Goal: Feedback & Contribution: Contribute content

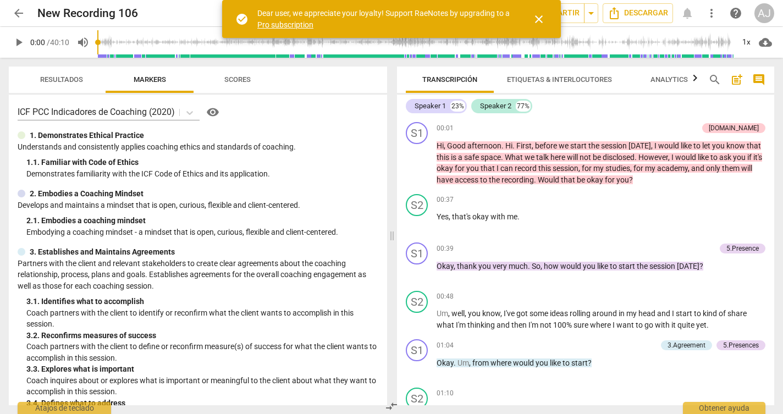
click at [541, 18] on span "close" at bounding box center [538, 19] width 13 height 13
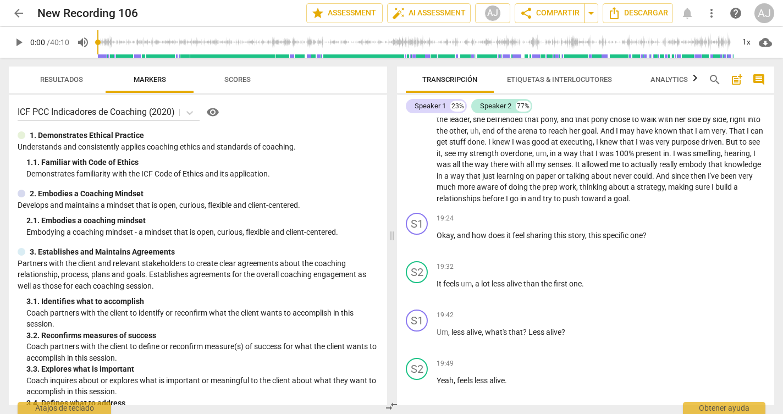
scroll to position [2335, 0]
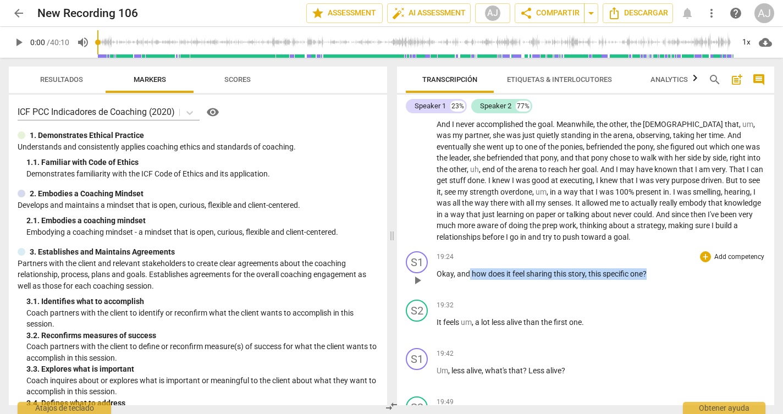
drag, startPoint x: 648, startPoint y: 231, endPoint x: 471, endPoint y: 229, distance: 177.6
click at [471, 268] on p "Okay , and how does it feel sharing this story , this specific one ?" at bounding box center [601, 274] width 329 height 12
click at [726, 252] on p "Add competency" at bounding box center [739, 257] width 52 height 10
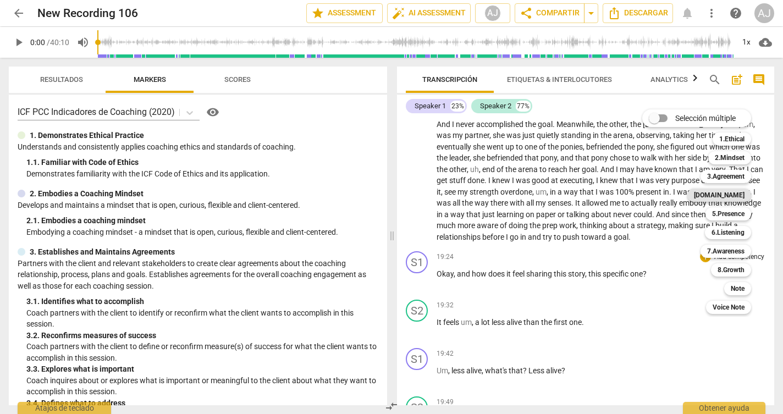
click at [740, 198] on b "[DOMAIN_NAME]" at bounding box center [719, 195] width 51 height 13
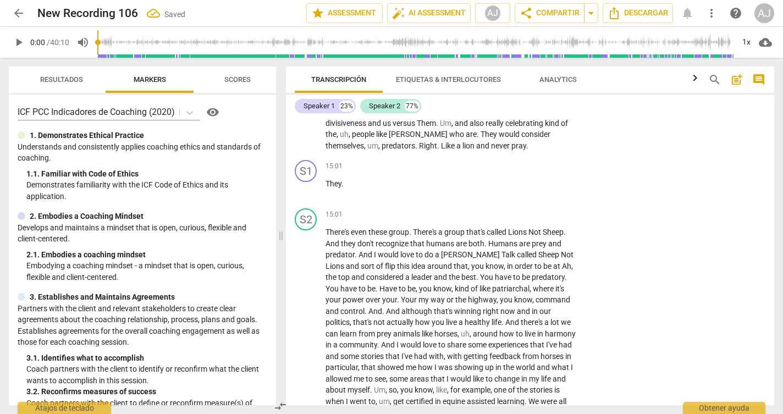
scroll to position [2856, 0]
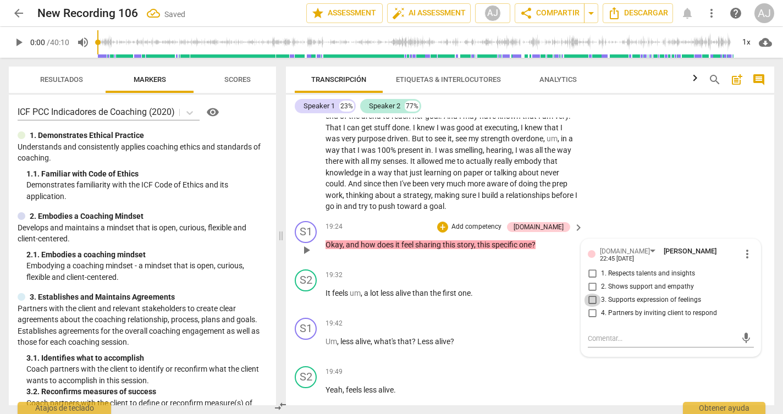
click at [592, 294] on input "3. Supports expression of feelings" at bounding box center [592, 300] width 18 height 13
checkbox input "true"
click at [592, 307] on input "4. Partners by inviting client to respond" at bounding box center [592, 313] width 18 height 13
checkbox input "true"
click at [503, 222] on p "Add competency" at bounding box center [476, 227] width 52 height 10
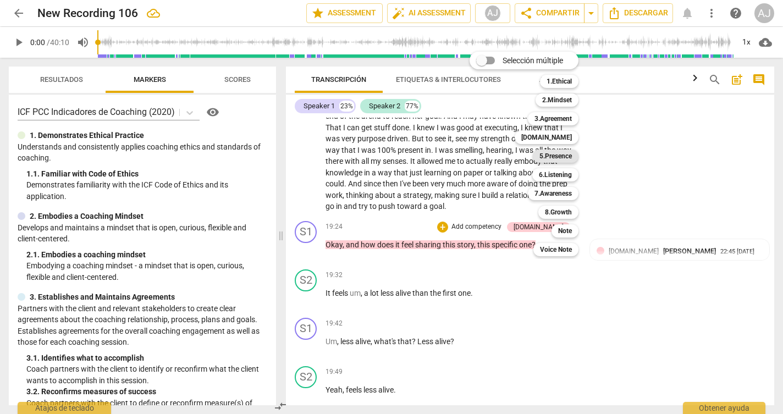
click at [563, 152] on b "5.Presence" at bounding box center [555, 156] width 32 height 13
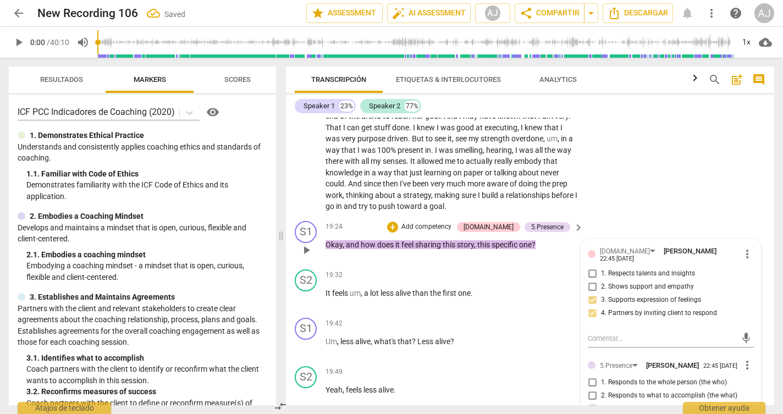
click at [592, 413] on input "4. Demonstrates curiosity" at bounding box center [592, 422] width 18 height 13
checkbox input "true"
click at [453, 222] on p "Add competency" at bounding box center [426, 227] width 52 height 10
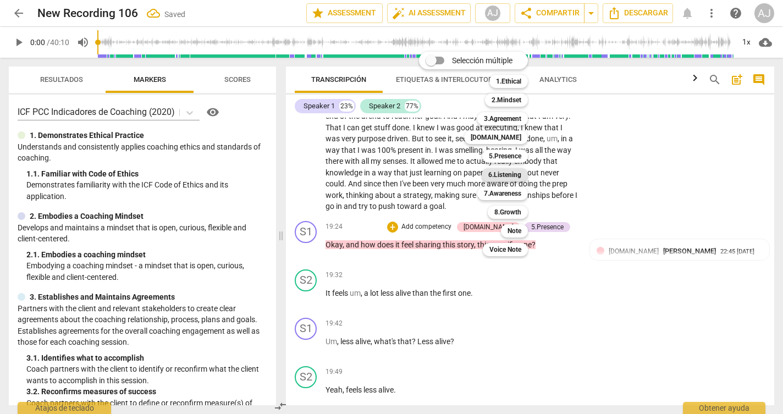
click at [511, 173] on b "6.Listening" at bounding box center [504, 174] width 33 height 13
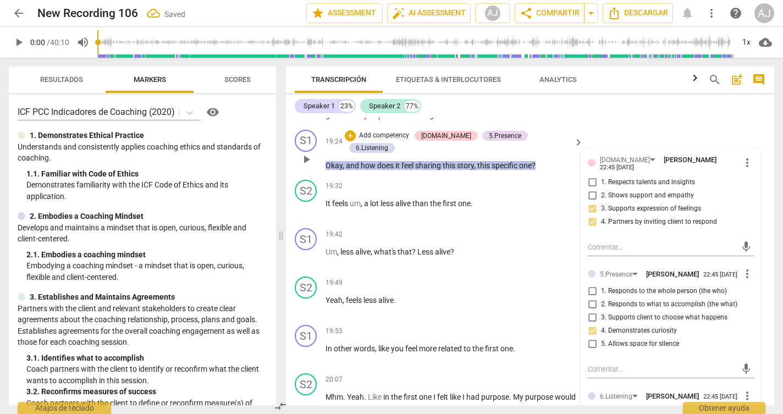
scroll to position [2981, 0]
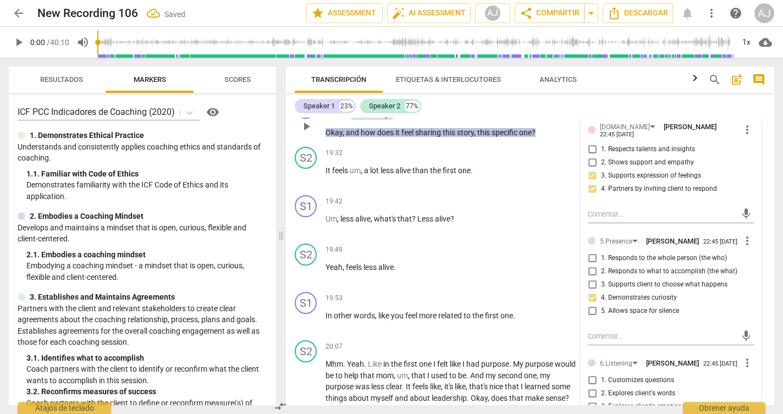
click at [643, 402] on span "3. Explores client's emotions" at bounding box center [643, 407] width 84 height 10
click at [601, 400] on input "3. Explores client's emotions" at bounding box center [592, 406] width 18 height 13
checkbox input "true"
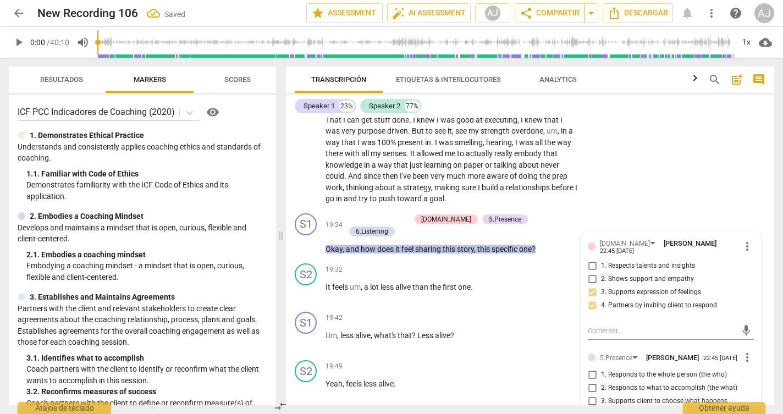
scroll to position [2821, 0]
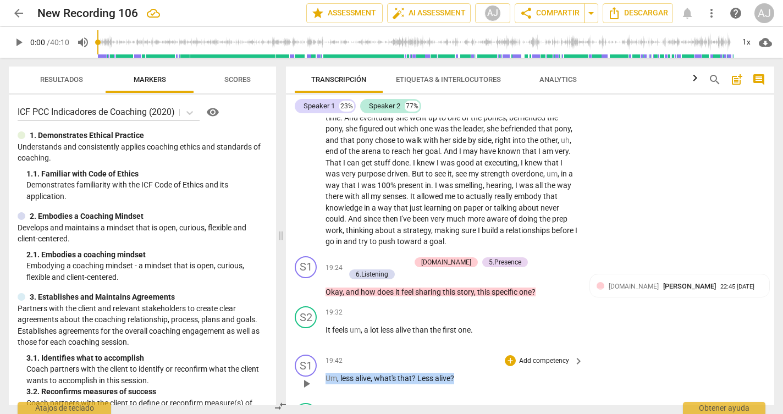
drag, startPoint x: 458, startPoint y: 302, endPoint x: 297, endPoint y: 304, distance: 161.1
click at [297, 350] on div "S1 play_arrow pause 19:42 + Add competency keyboard_arrow_right Um , less alive…" at bounding box center [530, 374] width 488 height 48
copy p "Um , less alive , what's that ? Less alive ?"
click at [547, 356] on p "Add competency" at bounding box center [544, 361] width 52 height 10
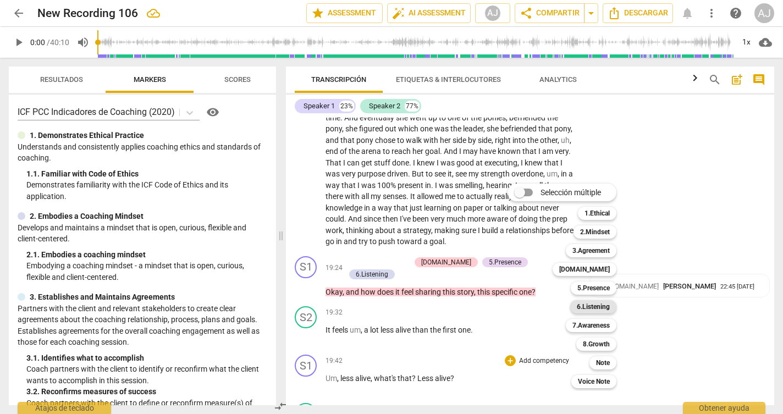
click at [593, 307] on b "6.Listening" at bounding box center [593, 306] width 33 height 13
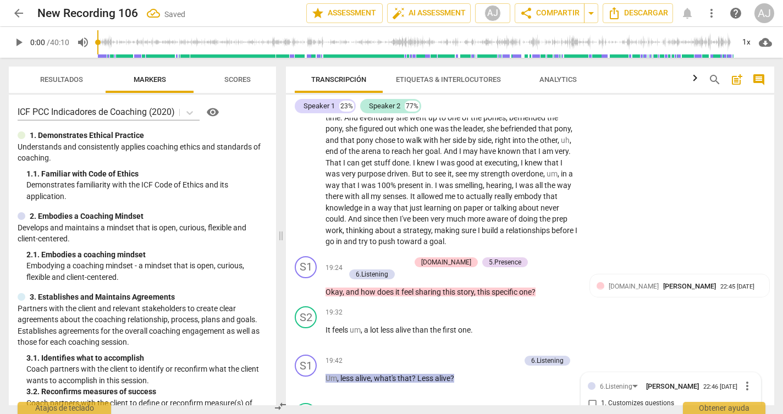
scroll to position [2993, 0]
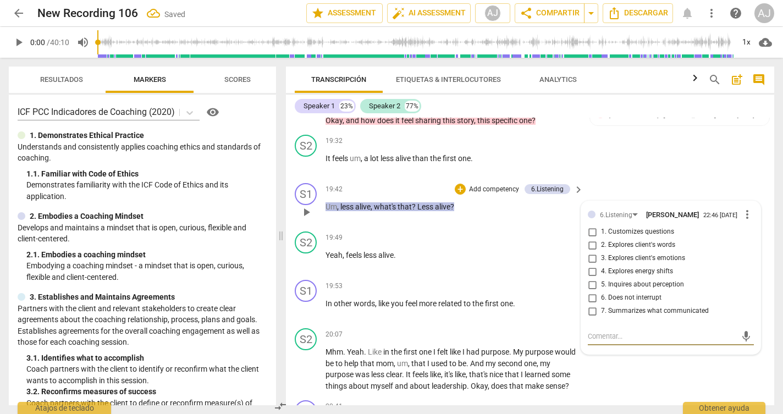
click at [611, 240] on span "2. Explores client's words" at bounding box center [638, 245] width 74 height 10
click at [601, 239] on input "2. Explores client's words" at bounding box center [592, 245] width 18 height 13
checkbox input "true"
click at [609, 252] on label "3. Explores client's emotions" at bounding box center [666, 258] width 166 height 13
click at [601, 252] on input "3. Explores client's emotions" at bounding box center [592, 258] width 18 height 13
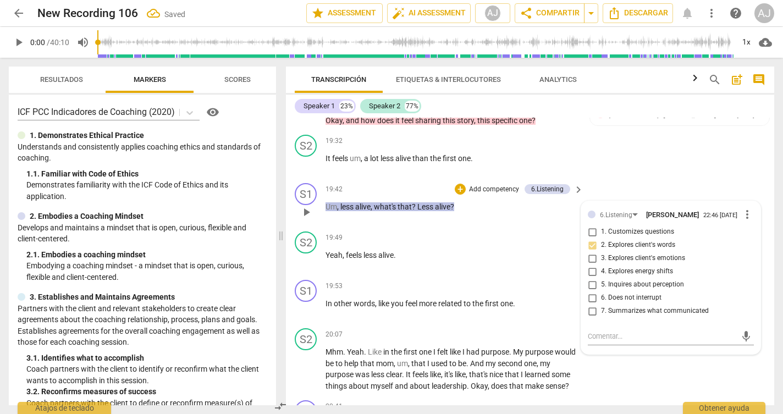
checkbox input "true"
click at [493, 201] on p "Um , less alive , what's that ? Less alive ?" at bounding box center [451, 207] width 252 height 12
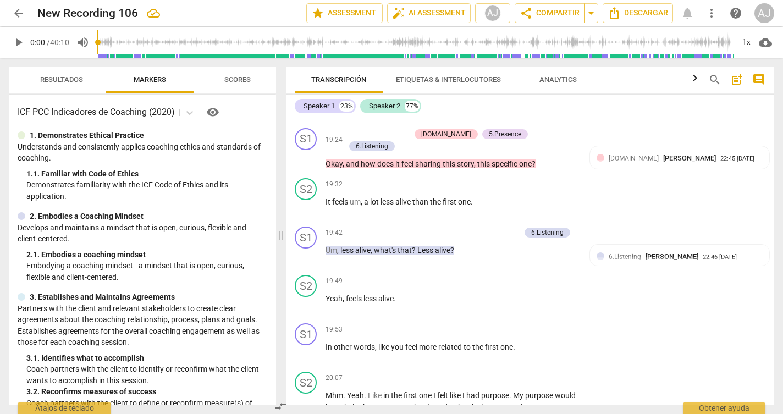
scroll to position [2921, 0]
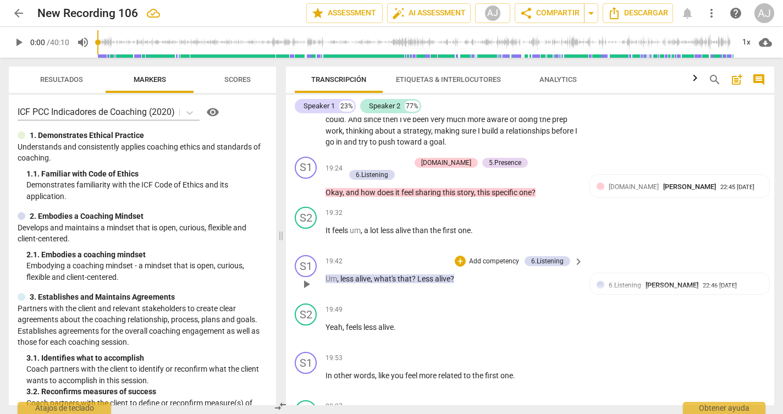
click at [471, 257] on p "Add competency" at bounding box center [494, 262] width 52 height 10
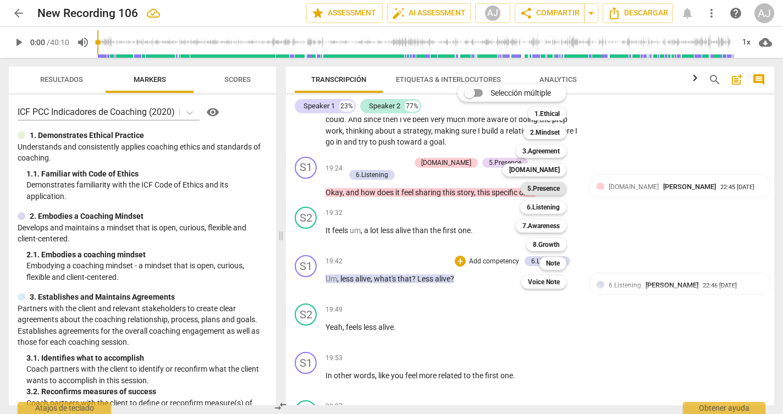
click at [538, 188] on b "5.Presence" at bounding box center [543, 188] width 32 height 13
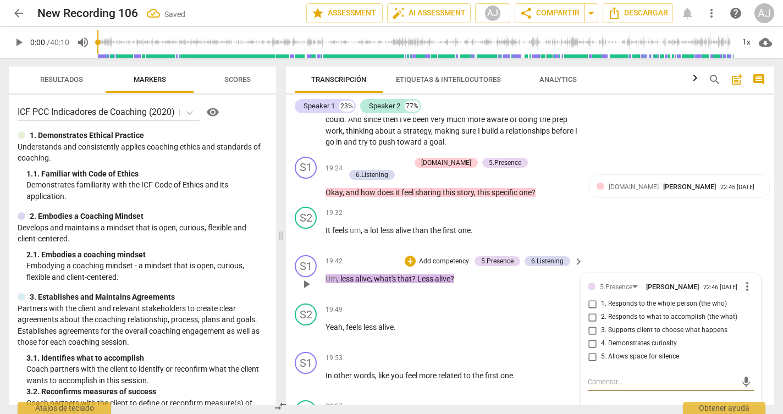
click at [589, 337] on input "4. Demonstrates curiosity" at bounding box center [592, 343] width 18 height 13
checkbox input "true"
click at [449, 251] on div "S1 play_arrow pause 19:42 + Add competency 5.Presence 6.Listening keyboard_arro…" at bounding box center [530, 275] width 488 height 48
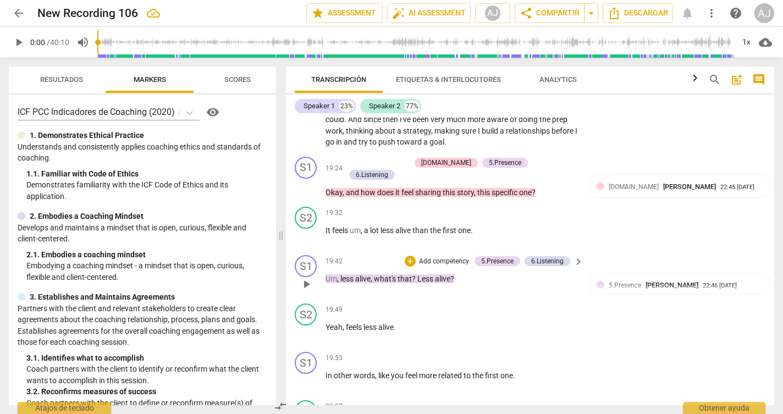
click at [444, 257] on p "Add competency" at bounding box center [444, 262] width 52 height 10
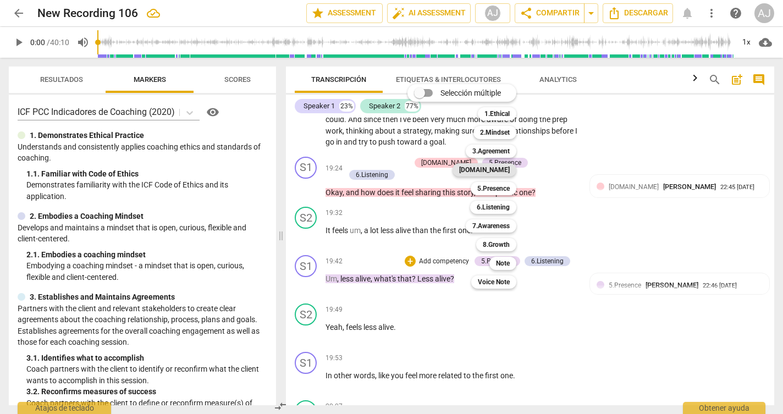
click at [501, 169] on b "[DOMAIN_NAME]" at bounding box center [484, 169] width 51 height 13
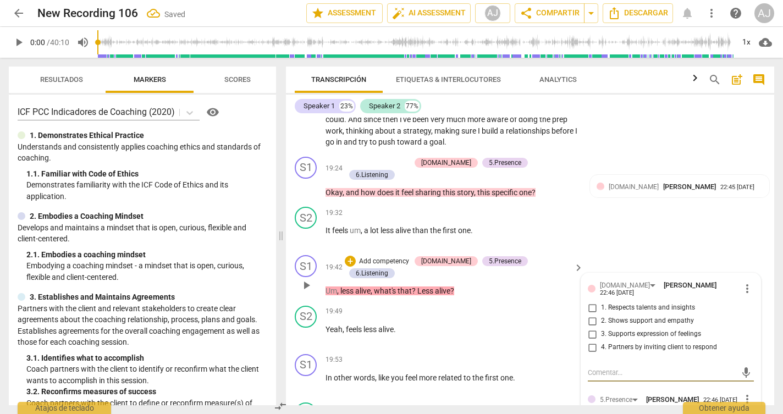
click at [592, 328] on input "3. Supports expression of feelings" at bounding box center [592, 334] width 18 height 13
checkbox input "true"
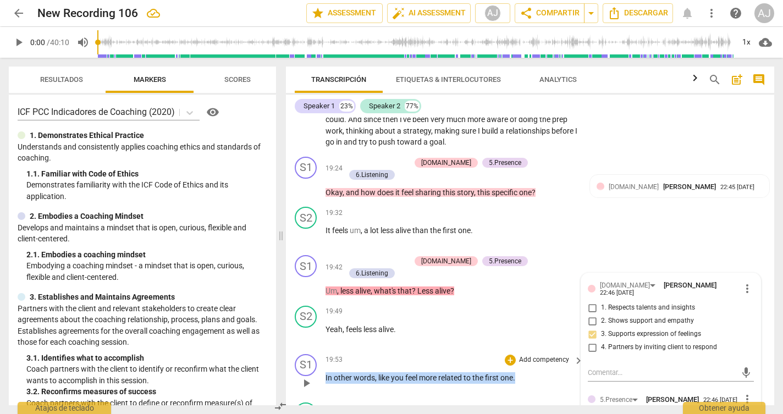
drag, startPoint x: 523, startPoint y: 302, endPoint x: 322, endPoint y: 299, distance: 200.7
click at [322, 350] on div "S1 play_arrow pause 19:53 + Add competency keyboard_arrow_right In other words …" at bounding box center [530, 374] width 488 height 48
copy p "In other words , like you feel more related to the first one ."
click at [515, 373] on span "." at bounding box center [514, 377] width 2 height 9
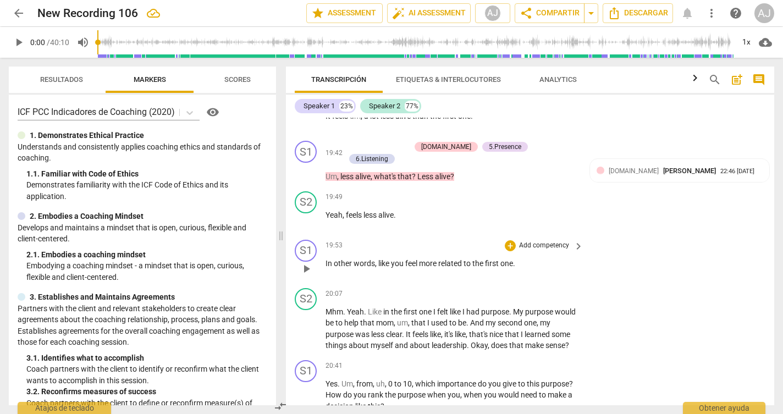
scroll to position [3021, 0]
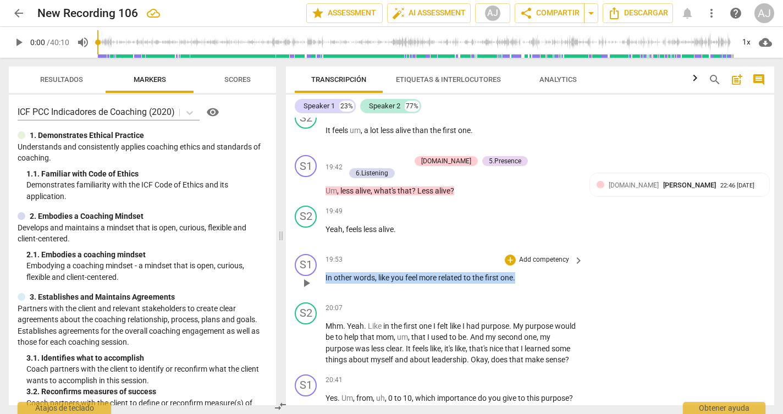
drag, startPoint x: 522, startPoint y: 202, endPoint x: 321, endPoint y: 197, distance: 200.7
click at [321, 250] on div "S1 play_arrow pause 19:53 + Add competency keyboard_arrow_right In other words …" at bounding box center [530, 274] width 488 height 48
drag, startPoint x: 508, startPoint y: 187, endPoint x: 504, endPoint y: 205, distance: 18.0
click at [504, 254] on div "19:53 + Add competency keyboard_arrow_right In other words , like you feel more…" at bounding box center [454, 274] width 259 height 40
click at [572, 254] on span "keyboard_arrow_right" at bounding box center [578, 260] width 13 height 13
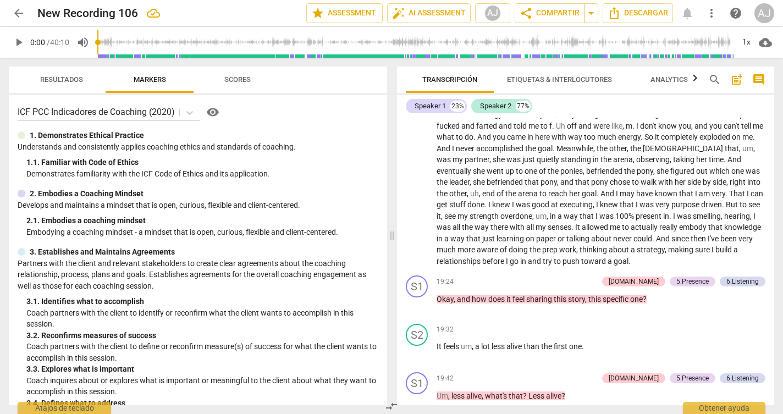
scroll to position [2185, 0]
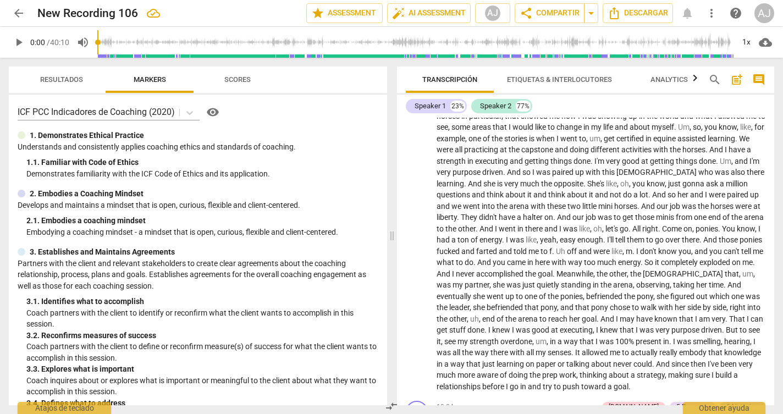
drag, startPoint x: 774, startPoint y: 214, endPoint x: 774, endPoint y: 227, distance: 12.6
click at [774, 227] on div "Transcripción Etiquetas & Interlocutores Analytics search post_add comment Spea…" at bounding box center [588, 236] width 390 height 356
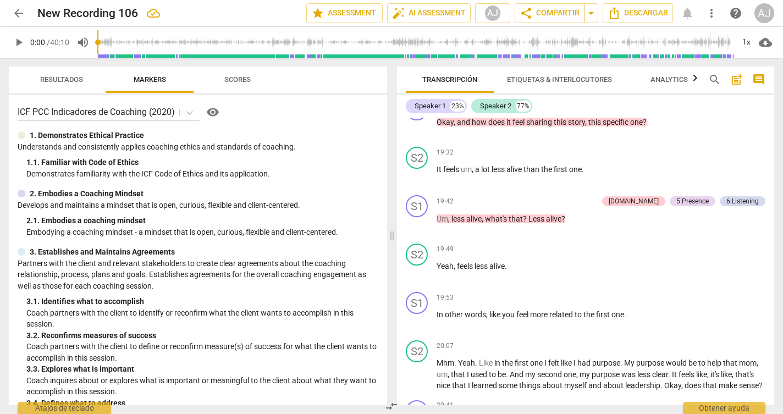
scroll to position [2501, 0]
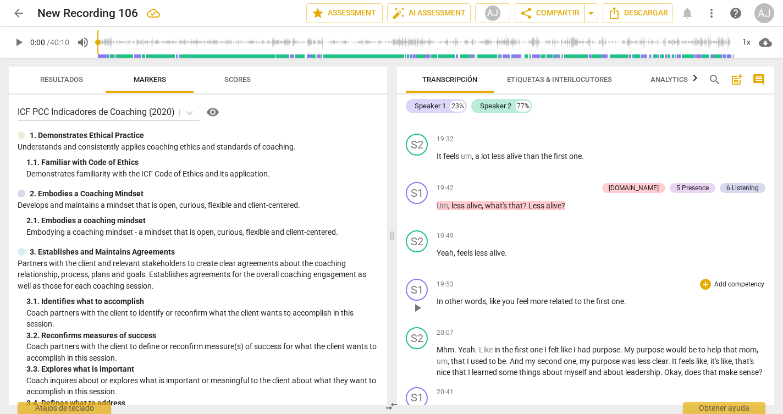
click at [628, 296] on p "In other words , like you feel more related to the first one ." at bounding box center [601, 302] width 329 height 12
click at [721, 280] on p "Add competency" at bounding box center [739, 285] width 52 height 10
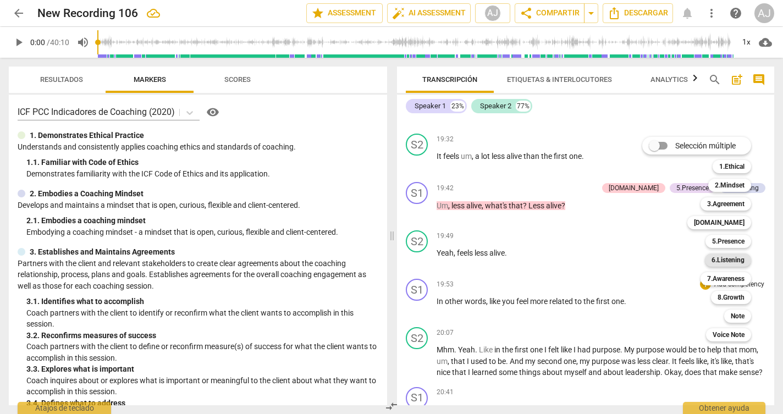
click at [735, 260] on b "6.Listening" at bounding box center [727, 259] width 33 height 13
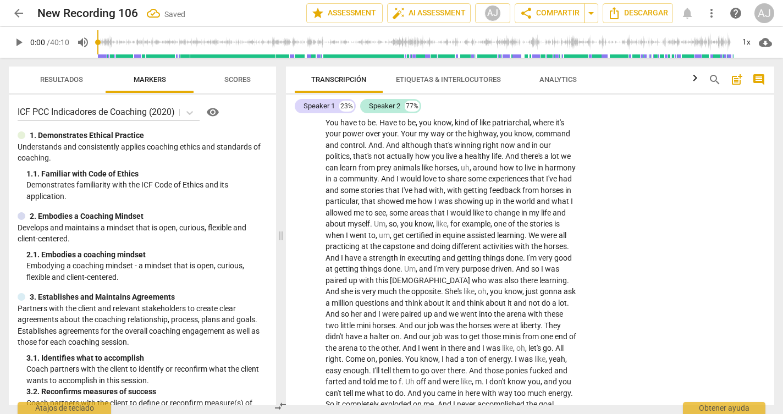
scroll to position [3089, 0]
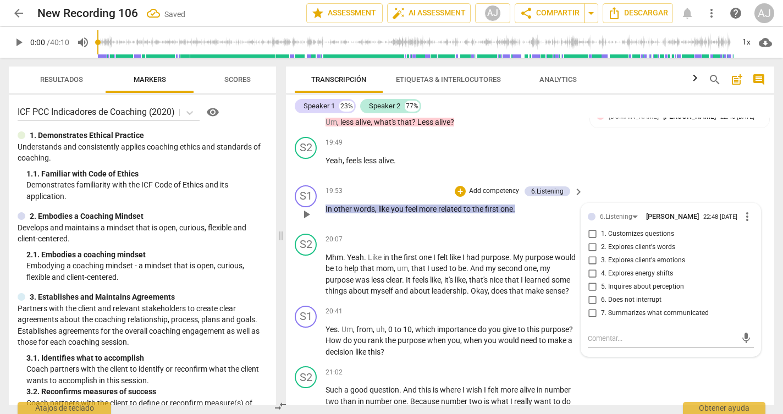
click at [629, 308] on span "7. Summarizes what communicated" at bounding box center [655, 313] width 108 height 10
click at [601, 307] on input "7. Summarizes what communicated" at bounding box center [592, 313] width 18 height 13
checkbox input "true"
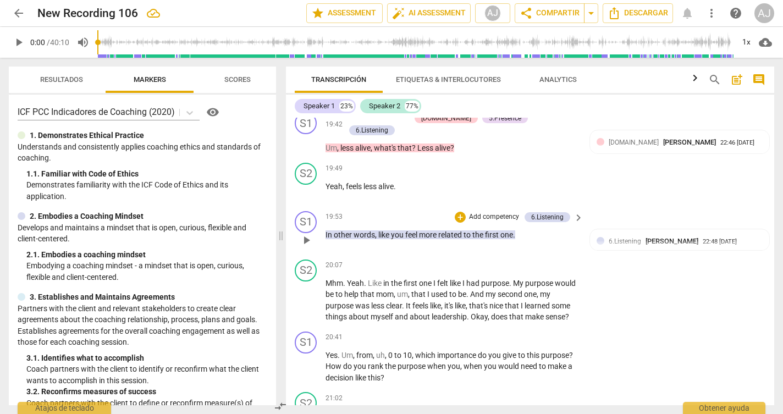
click at [495, 211] on div "+ Add competency 6.Listening" at bounding box center [512, 217] width 115 height 12
click at [489, 212] on p "Add competency" at bounding box center [494, 217] width 52 height 10
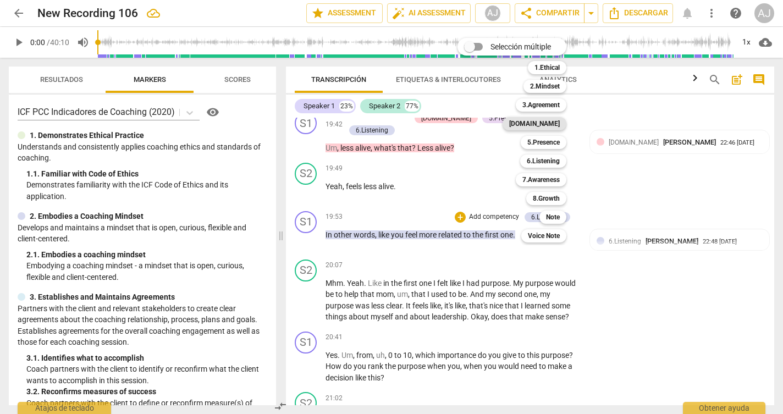
click at [549, 127] on b "[DOMAIN_NAME]" at bounding box center [534, 123] width 51 height 13
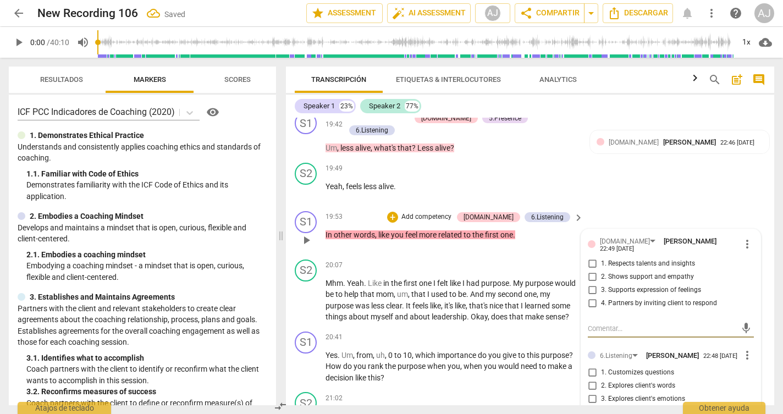
click at [589, 297] on input "4. Partners by inviting client to respond" at bounding box center [592, 303] width 18 height 13
checkbox input "true"
click at [453, 212] on p "Add competency" at bounding box center [426, 217] width 52 height 10
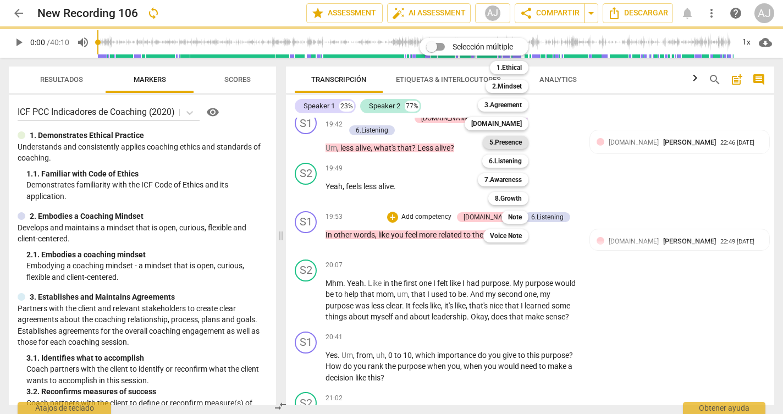
click at [505, 142] on b "5.Presence" at bounding box center [505, 142] width 32 height 13
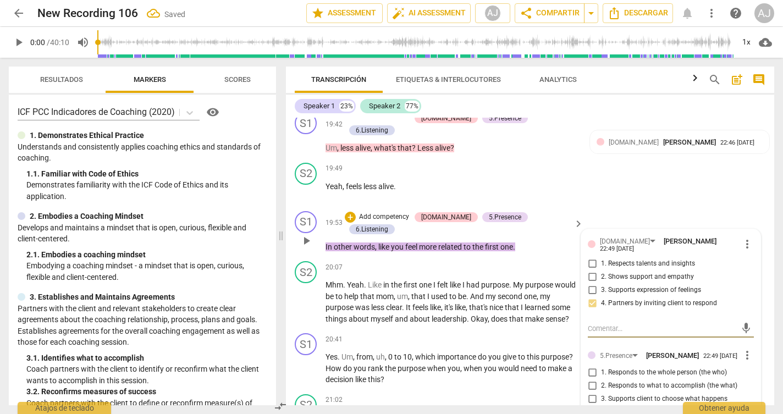
click at [616, 407] on span "4. Demonstrates curiosity" at bounding box center [639, 412] width 76 height 10
click at [601, 406] on input "4. Demonstrates curiosity" at bounding box center [592, 412] width 18 height 13
checkbox input "true"
click at [619, 158] on div "S2 play_arrow pause 19:49 + Add competency keyboard_arrow_right Yeah , feels le…" at bounding box center [530, 182] width 488 height 48
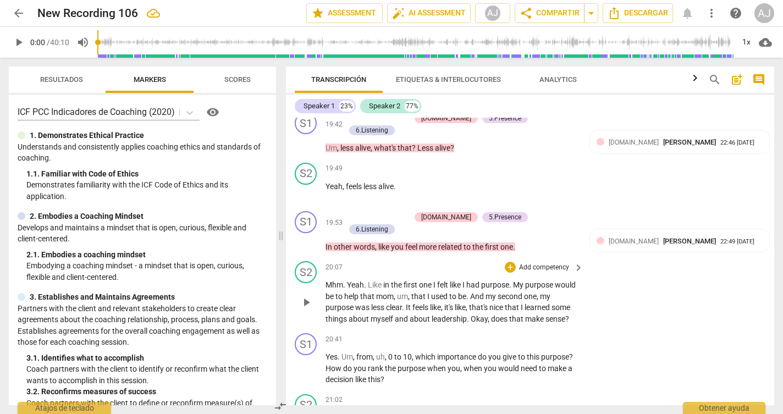
click at [582, 257] on div "S2 play_arrow pause 20:07 + Add competency keyboard_arrow_right Mhm . Yeah . Li…" at bounding box center [530, 293] width 488 height 72
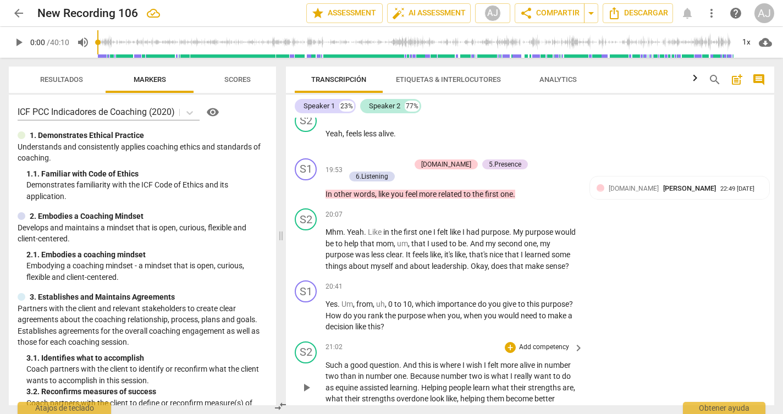
scroll to position [3108, 0]
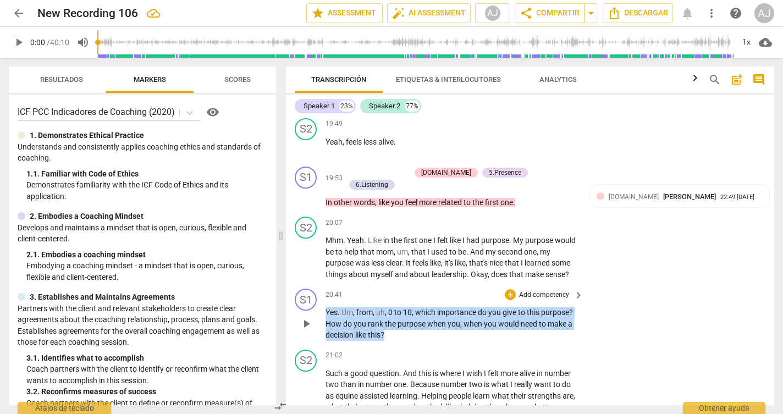
drag, startPoint x: 397, startPoint y: 266, endPoint x: 324, endPoint y: 241, distance: 76.7
click at [324, 284] on div "S1 play_arrow pause 20:41 + Add competency keyboard_arrow_right Yes . Um , from…" at bounding box center [530, 314] width 488 height 61
copy p "Yes . Um , from , uh , 0 to 10 , which importance do you give to this purpose ?…"
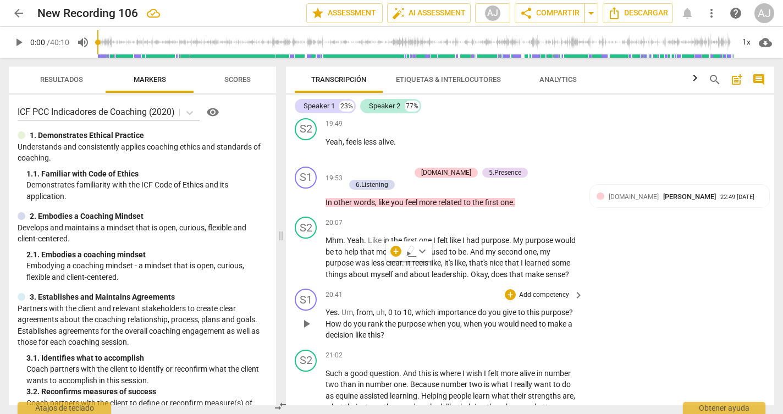
click at [582, 307] on div "Yes . Um , from , uh , 0 to 10 , which importance do you give to this purpose ?…" at bounding box center [454, 324] width 259 height 34
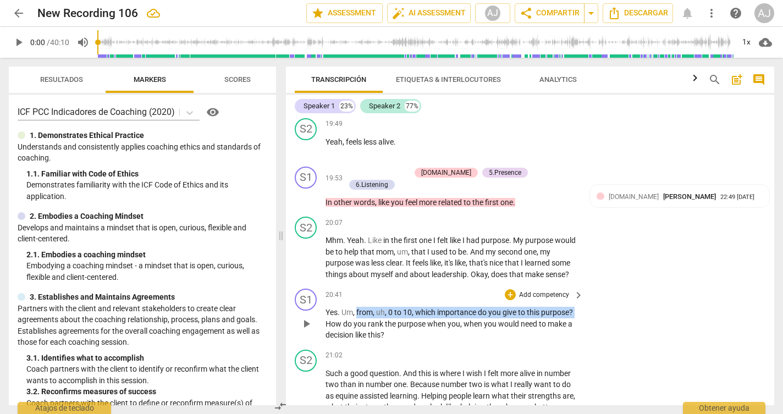
drag, startPoint x: 576, startPoint y: 241, endPoint x: 357, endPoint y: 245, distance: 219.4
click at [357, 307] on p "Yes . Um , from , uh , 0 to 10 , which importance do you give to this purpose ?…" at bounding box center [451, 324] width 252 height 34
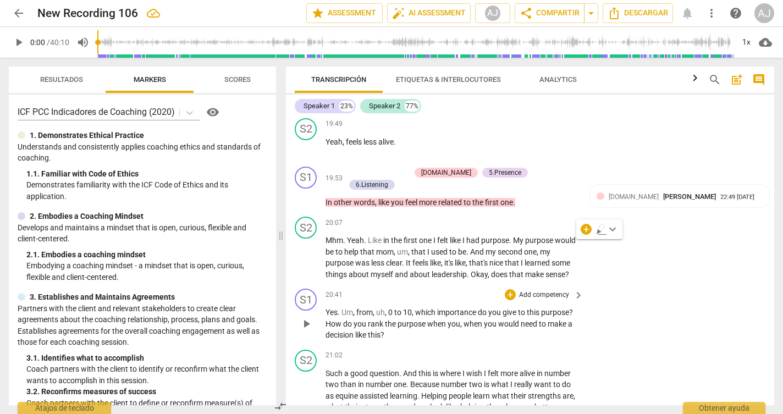
click at [550, 290] on p "Add competency" at bounding box center [544, 295] width 52 height 10
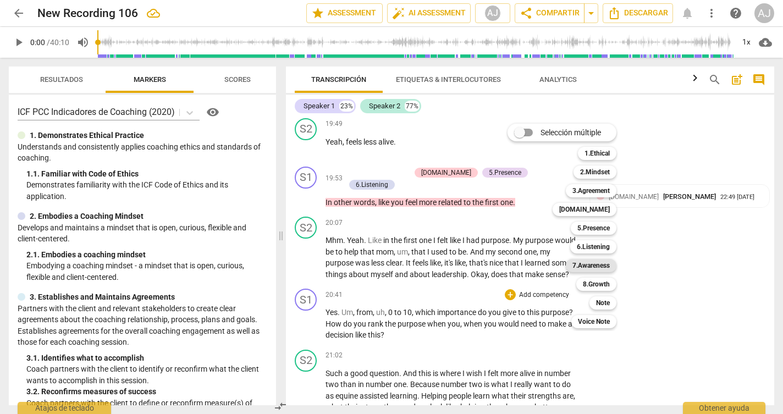
click at [596, 266] on b "7.Awareness" at bounding box center [590, 265] width 37 height 13
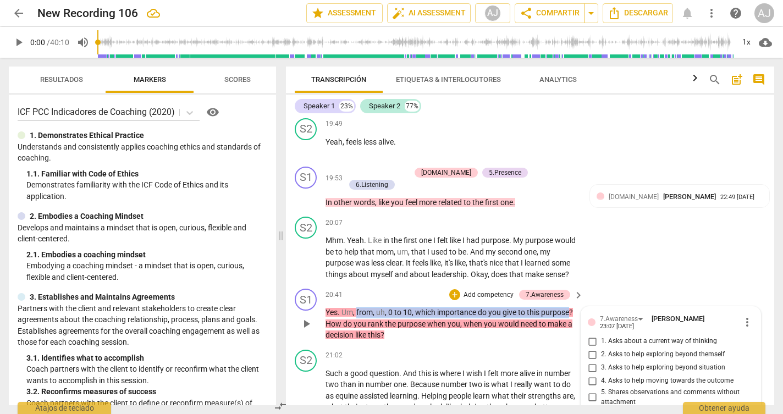
drag, startPoint x: 558, startPoint y: 242, endPoint x: 357, endPoint y: 240, distance: 201.2
click at [357, 307] on p "Yes . Um , from , uh , 0 to 10 , which importance do you give to this purpose ?…" at bounding box center [451, 324] width 252 height 34
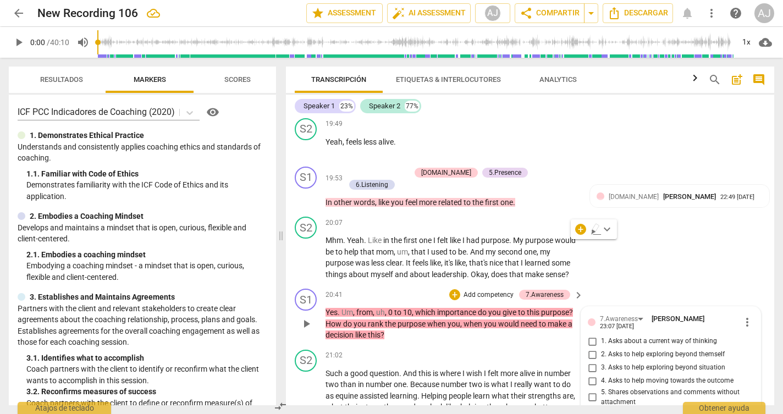
click at [615, 376] on span "4. Asks to help moving towards the outcome" at bounding box center [667, 381] width 133 height 10
click at [601, 374] on input "4. Asks to help moving towards the outcome" at bounding box center [592, 380] width 18 height 13
checkbox input "true"
click at [623, 350] on span "2. Asks to help exploring beyond themself" at bounding box center [663, 355] width 124 height 10
click at [601, 348] on input "2. Asks to help exploring beyond themself" at bounding box center [592, 354] width 18 height 13
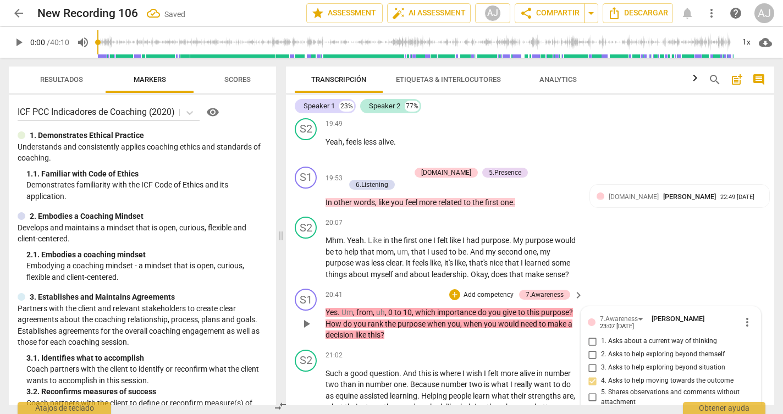
checkbox input "true"
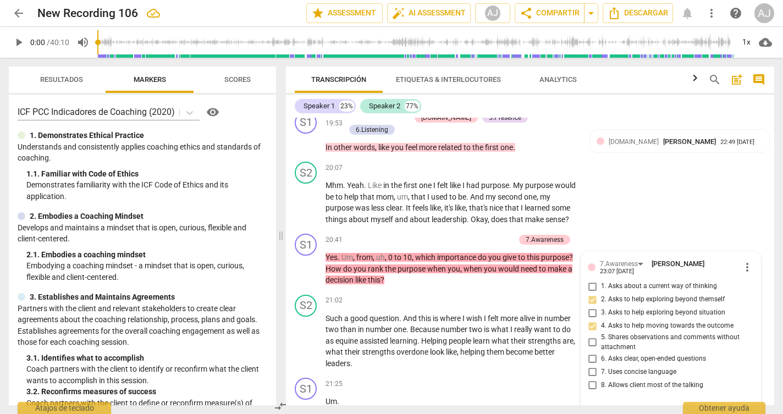
scroll to position [3106, 0]
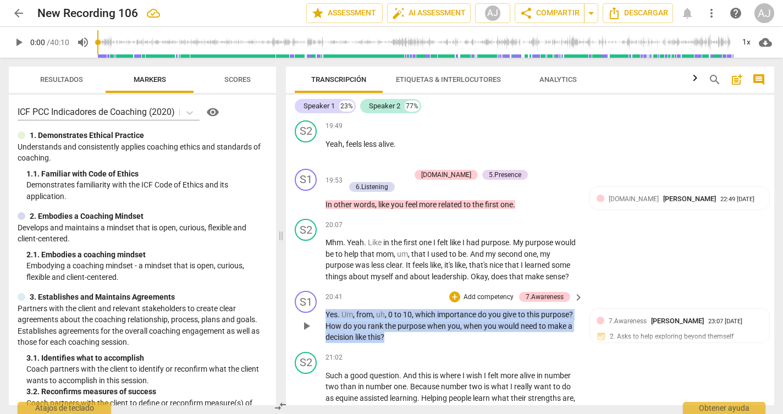
drag, startPoint x: 389, startPoint y: 267, endPoint x: 324, endPoint y: 243, distance: 68.7
click at [324, 286] on div "S1 play_arrow pause 20:41 + Add competency 7.Awareness keyboard_arrow_right Yes…" at bounding box center [530, 316] width 488 height 61
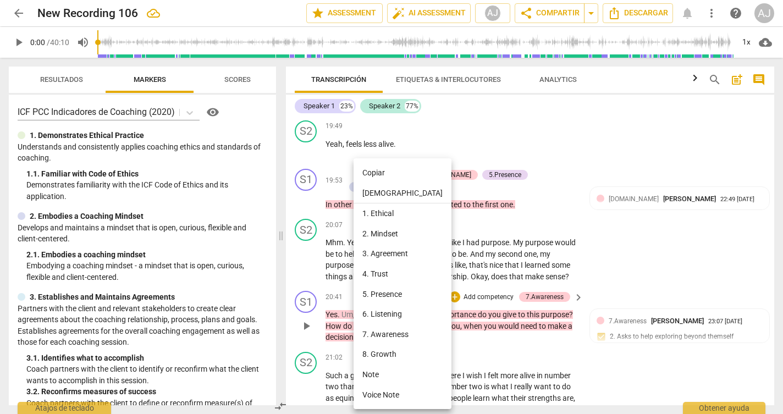
click at [465, 263] on div at bounding box center [391, 207] width 783 height 414
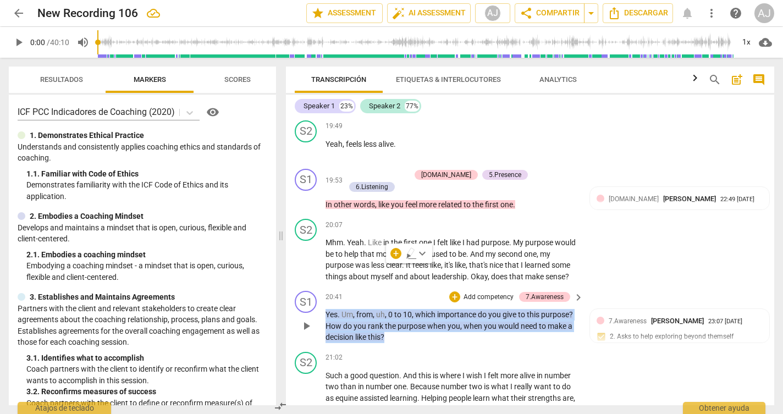
drag, startPoint x: 390, startPoint y: 271, endPoint x: 324, endPoint y: 243, distance: 71.0
click at [324, 286] on div "S1 play_arrow pause 20:41 + Add competency 7.Awareness keyboard_arrow_right Yes…" at bounding box center [530, 316] width 488 height 61
copy p "Yes . Um , from , uh , 0 to 10 , which importance do you give to this purpose ?…"
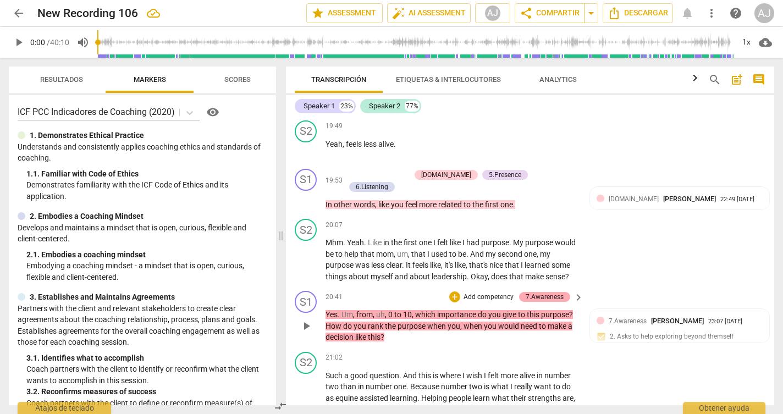
click at [545, 292] on div "7.Awareness" at bounding box center [545, 297] width 38 height 10
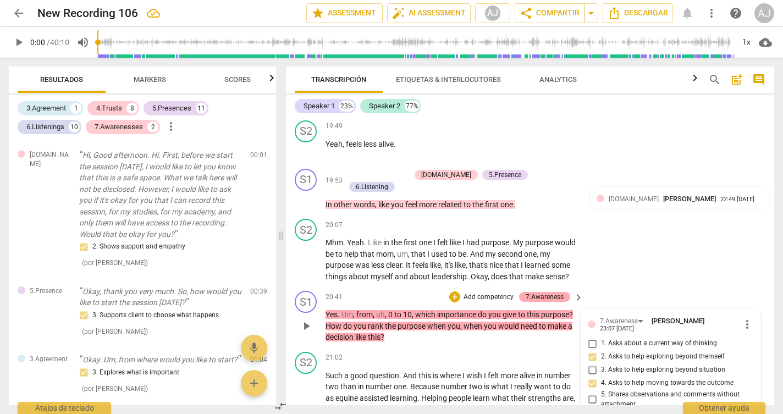
scroll to position [2280, 0]
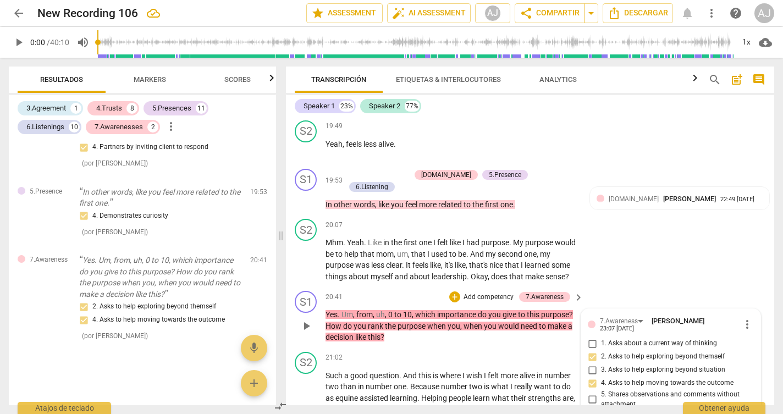
click at [592, 337] on input "1. Asks about a current way of thinking" at bounding box center [592, 343] width 18 height 13
checkbox input "true"
click at [592, 409] on input "6. Asks clear, open-ended questions" at bounding box center [592, 415] width 18 height 13
checkbox input "true"
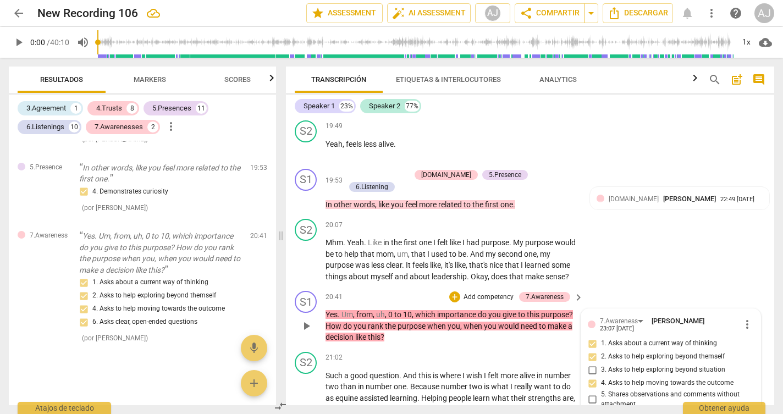
click at [502, 293] on p "Add competency" at bounding box center [488, 298] width 52 height 10
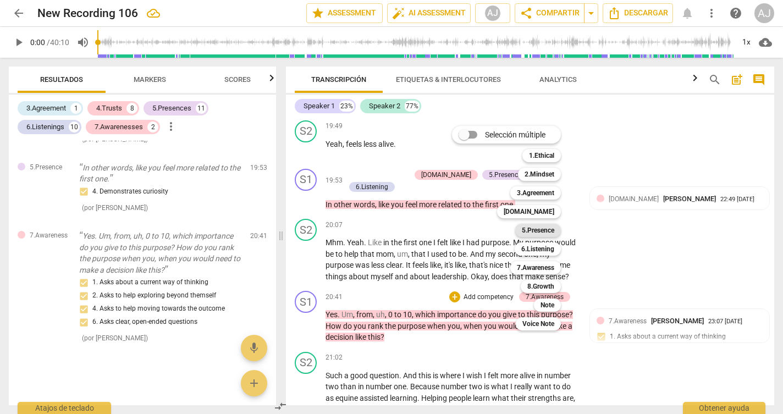
click at [546, 227] on b "5.Presence" at bounding box center [538, 230] width 32 height 13
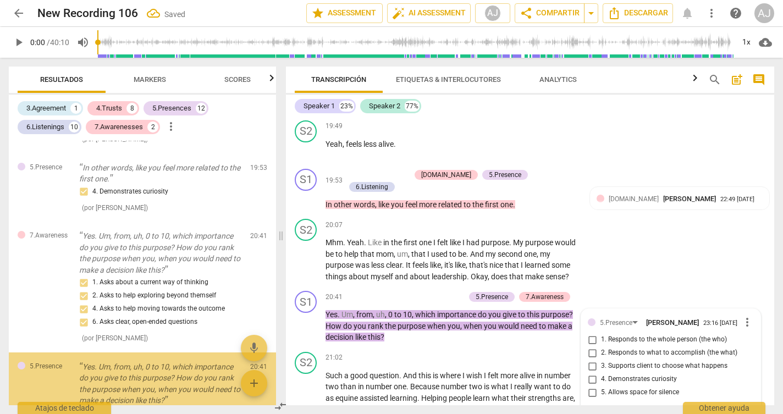
scroll to position [2382, 0]
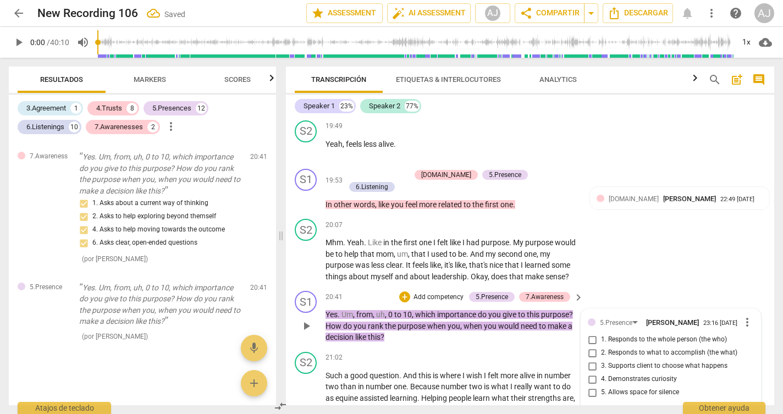
click at [591, 373] on input "4. Demonstrates curiosity" at bounding box center [592, 379] width 18 height 13
checkbox input "true"
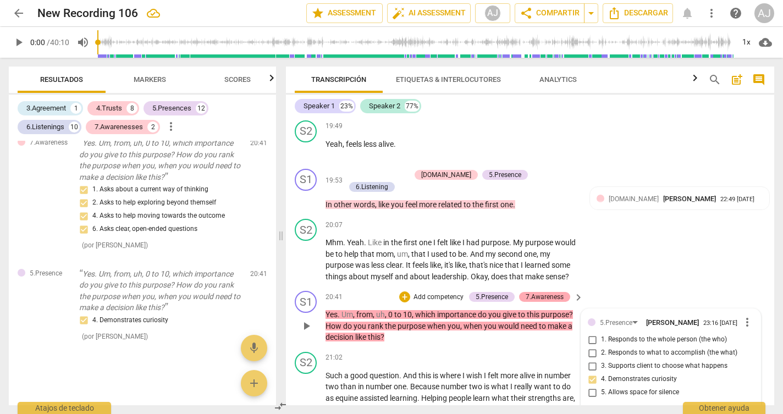
click at [538, 292] on div "7.Awareness" at bounding box center [545, 297] width 38 height 10
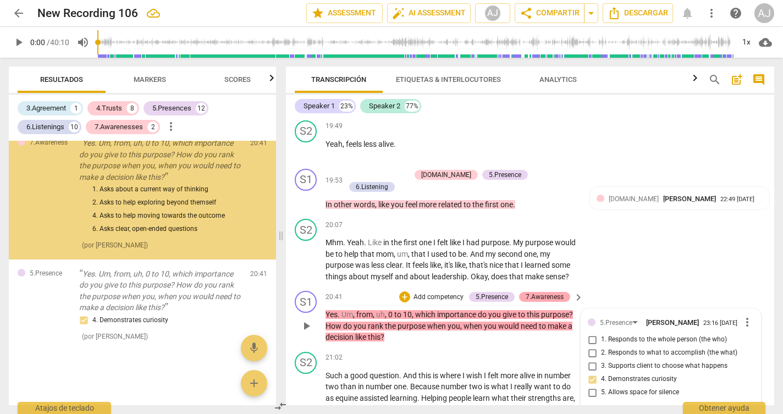
scroll to position [2319, 0]
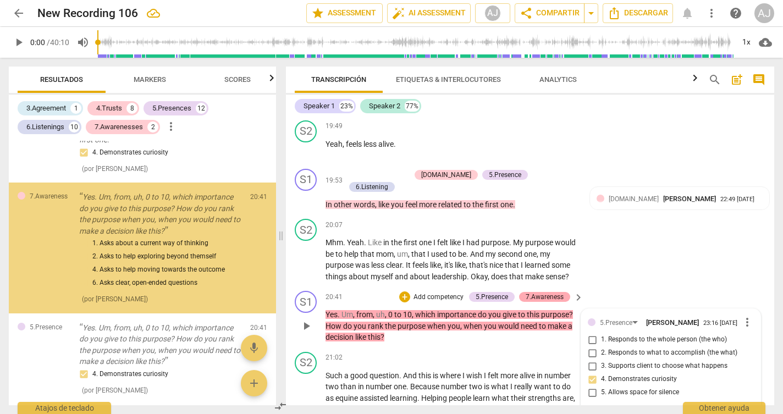
click at [554, 292] on div "7.Awareness" at bounding box center [545, 297] width 38 height 10
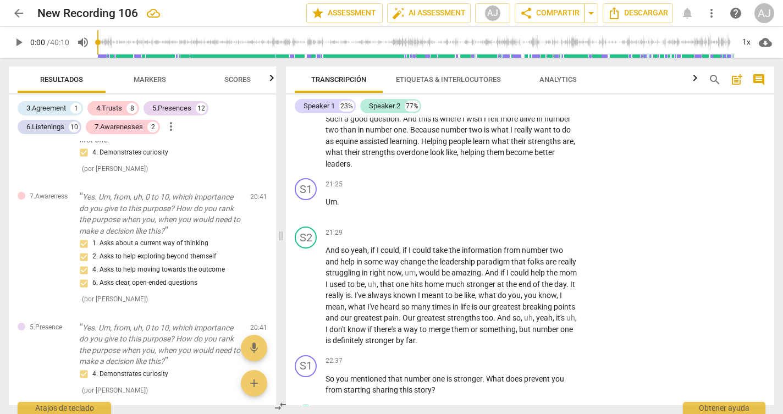
scroll to position [3377, 0]
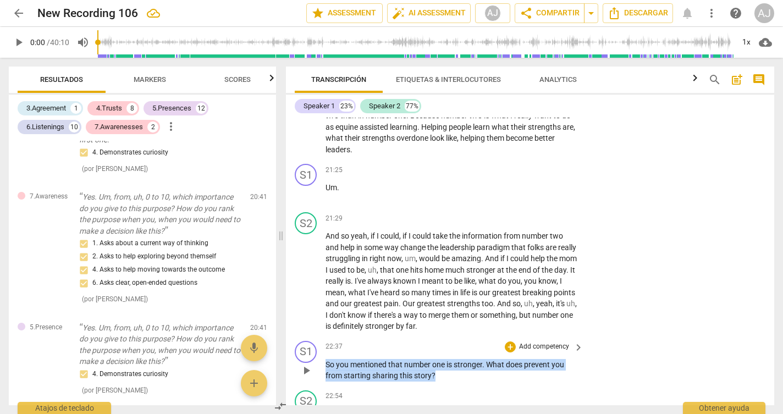
drag, startPoint x: 442, startPoint y: 301, endPoint x: 319, endPoint y: 285, distance: 124.1
click at [319, 336] on div "S1 play_arrow pause 22:37 + Add competency keyboard_arrow_right So you mentione…" at bounding box center [530, 360] width 488 height 49
copy p "So you mentioned that number one is stronger . What does prevent you from start…"
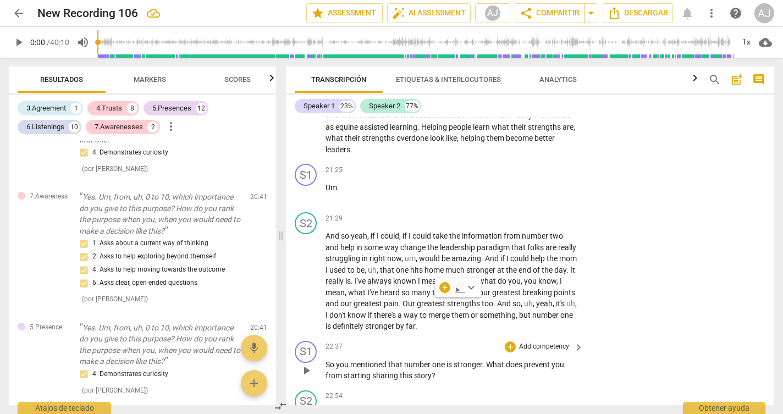
click at [537, 342] on p "Add competency" at bounding box center [544, 347] width 52 height 10
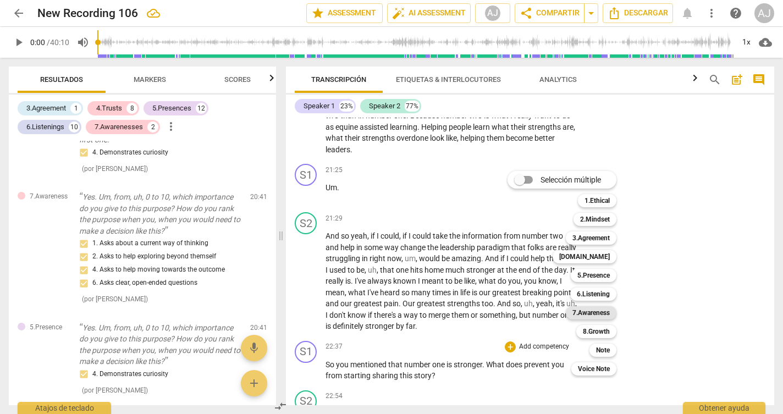
click at [595, 313] on b "7.Awareness" at bounding box center [590, 312] width 37 height 13
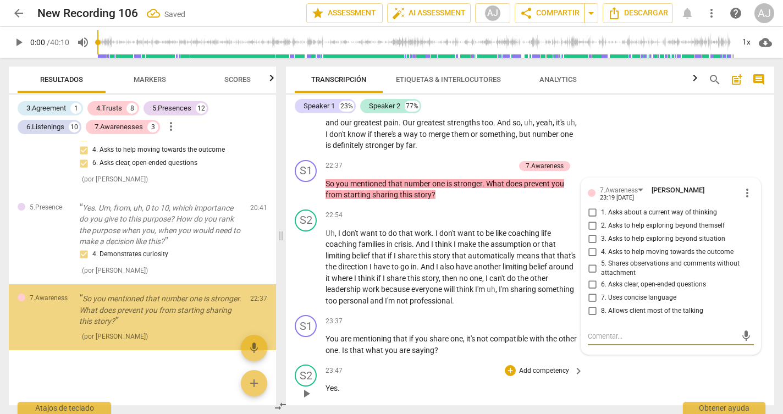
scroll to position [2460, 0]
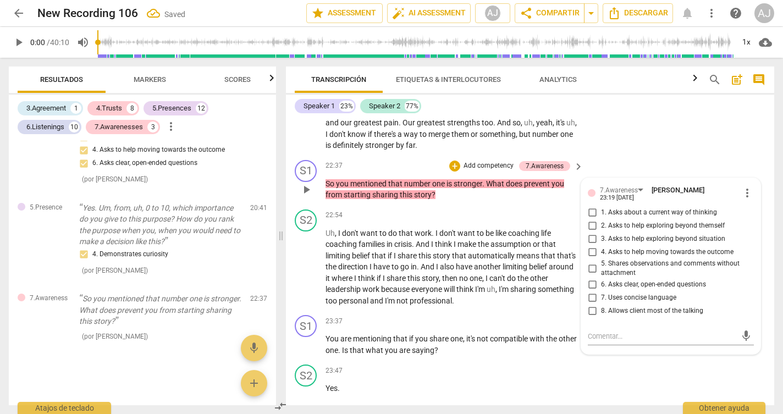
click at [621, 208] on span "1. Asks about a current way of thinking" at bounding box center [659, 213] width 116 height 10
click at [601, 206] on input "1. Asks about a current way of thinking" at bounding box center [592, 212] width 18 height 13
checkbox input "true"
click at [618, 221] on span "2. Asks to help exploring beyond themself" at bounding box center [663, 226] width 124 height 10
click at [601, 219] on input "2. Asks to help exploring beyond themself" at bounding box center [592, 225] width 18 height 13
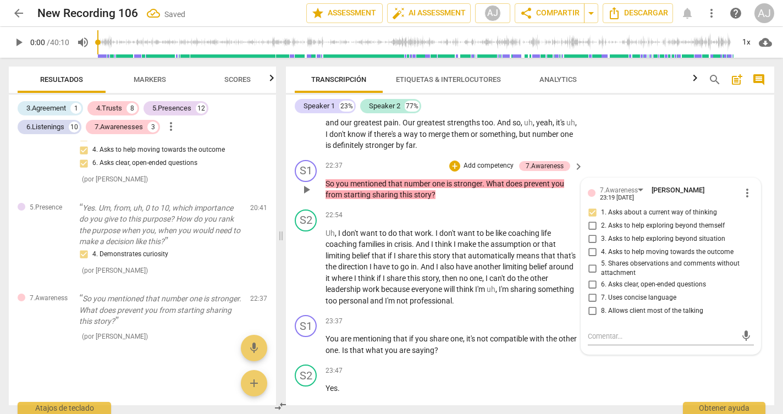
checkbox input "true"
click at [608, 247] on span "4. Asks to help moving towards the outcome" at bounding box center [667, 252] width 133 height 10
click at [601, 246] on input "4. Asks to help moving towards the outcome" at bounding box center [592, 252] width 18 height 13
checkbox input "true"
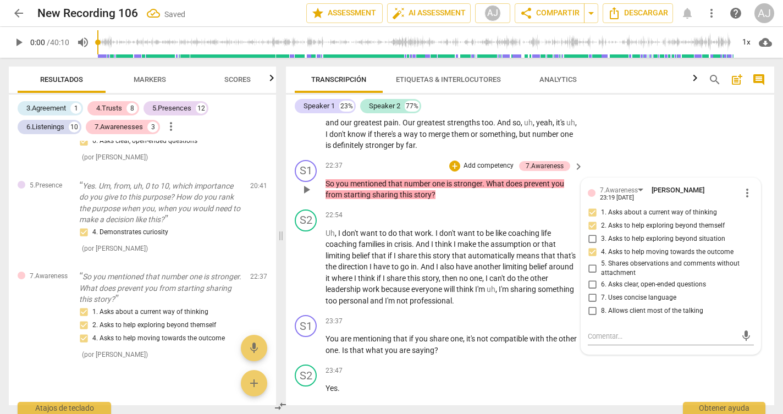
click at [610, 278] on label "6. Asks clear, open-ended questions" at bounding box center [666, 284] width 166 height 13
click at [601, 278] on input "6. Asks clear, open-ended questions" at bounding box center [592, 284] width 18 height 13
checkbox input "true"
click at [630, 234] on span "3. Asks to help exploring beyond situation" at bounding box center [663, 239] width 124 height 10
click at [601, 233] on input "3. Asks to help exploring beyond situation" at bounding box center [592, 239] width 18 height 13
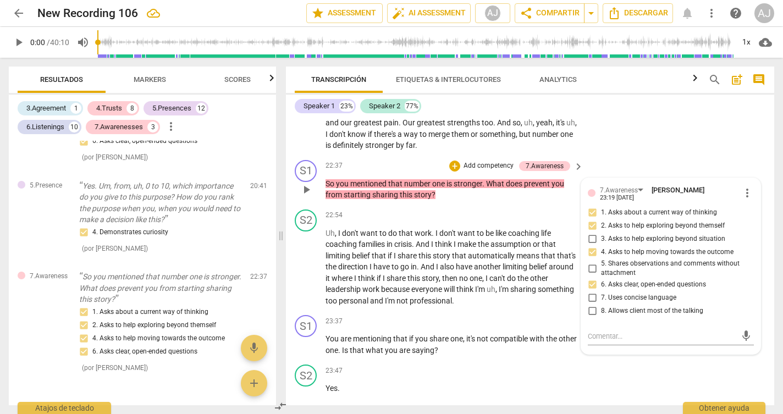
checkbox input "true"
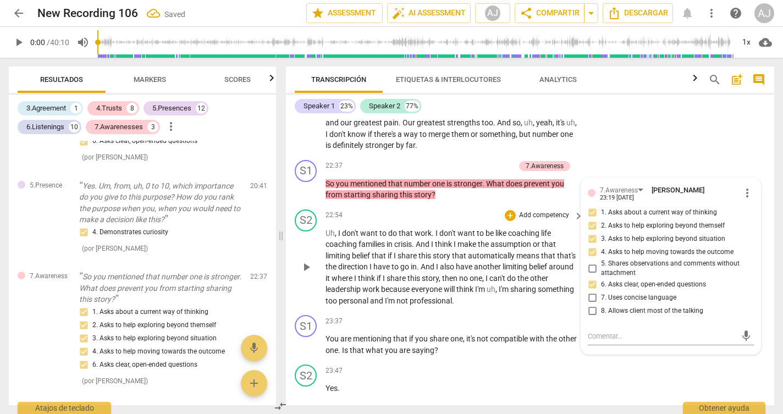
click at [456, 262] on span "also" at bounding box center [448, 266] width 16 height 9
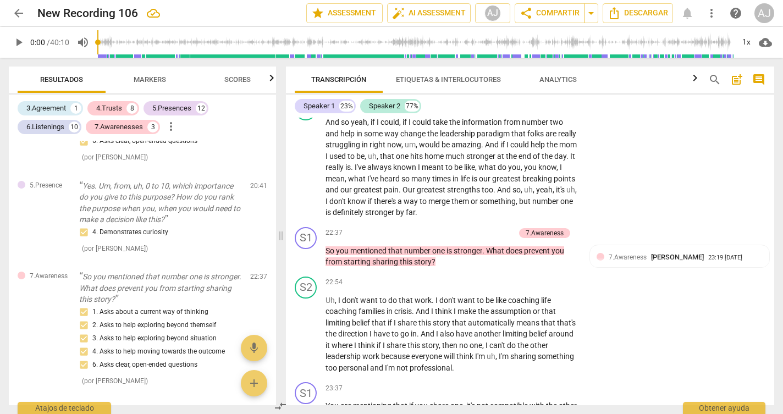
scroll to position [3462, 0]
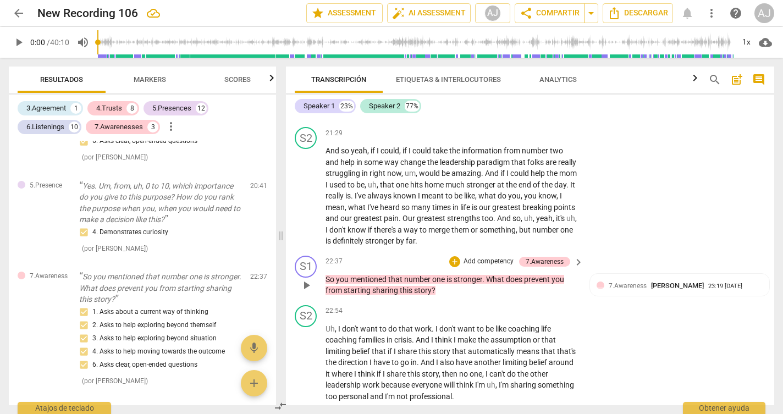
click at [489, 257] on p "Add competency" at bounding box center [488, 262] width 52 height 10
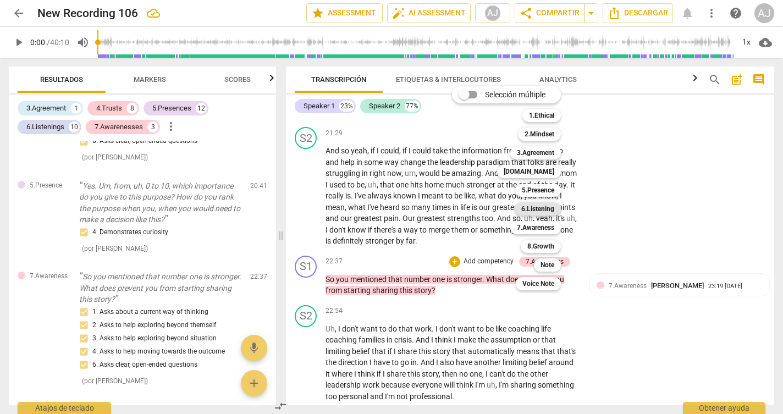
click at [550, 207] on b "6.Listening" at bounding box center [537, 208] width 33 height 13
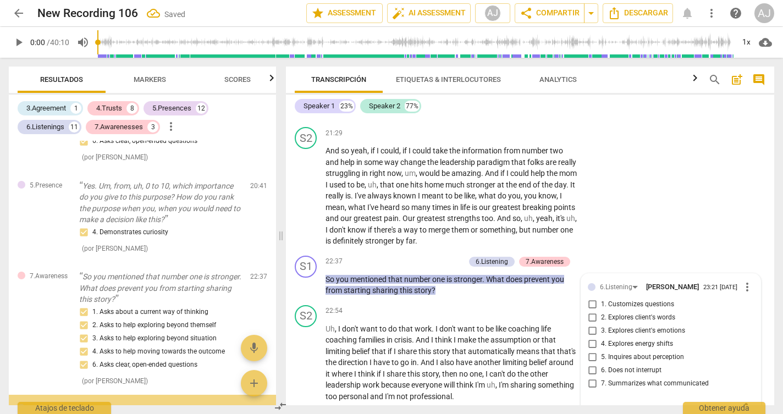
scroll to position [2592, 0]
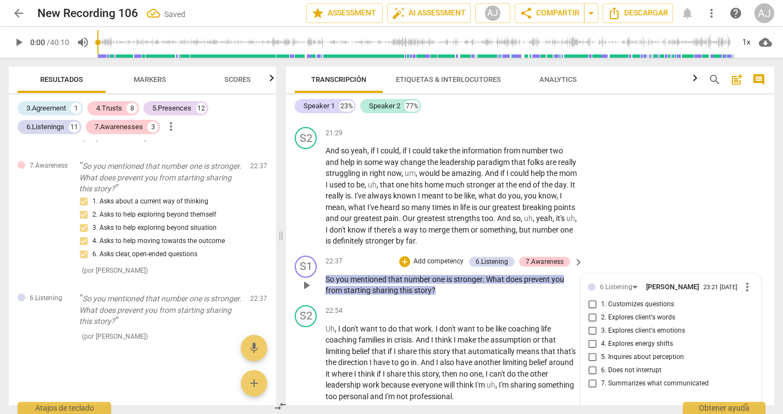
click at [612, 326] on span "3. Explores client's emotions" at bounding box center [643, 331] width 84 height 10
click at [601, 324] on input "3. Explores client's emotions" at bounding box center [592, 330] width 18 height 13
checkbox input "true"
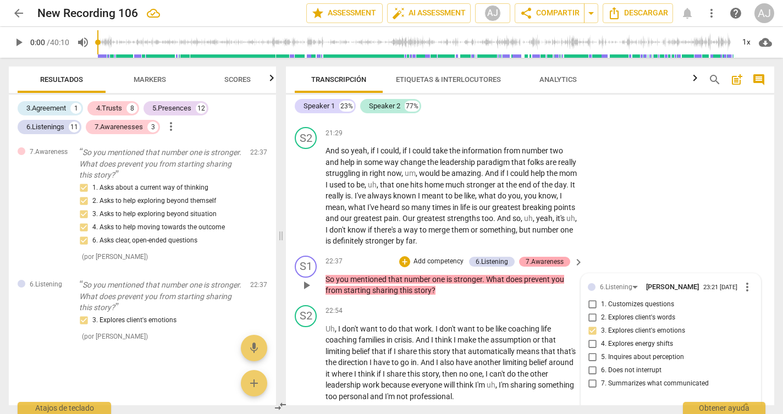
click at [536, 257] on div "7.Awareness" at bounding box center [545, 262] width 38 height 10
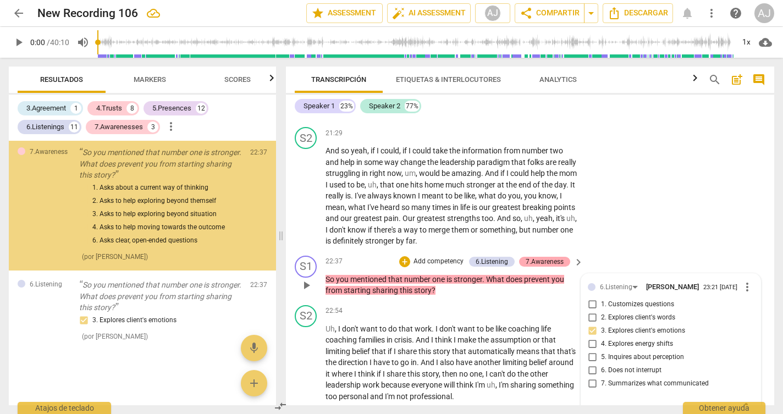
scroll to position [2539, 0]
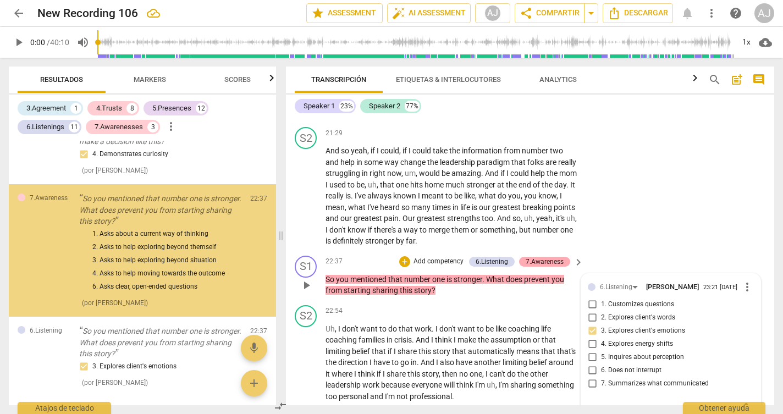
click at [536, 257] on div "7.Awareness" at bounding box center [545, 262] width 38 height 10
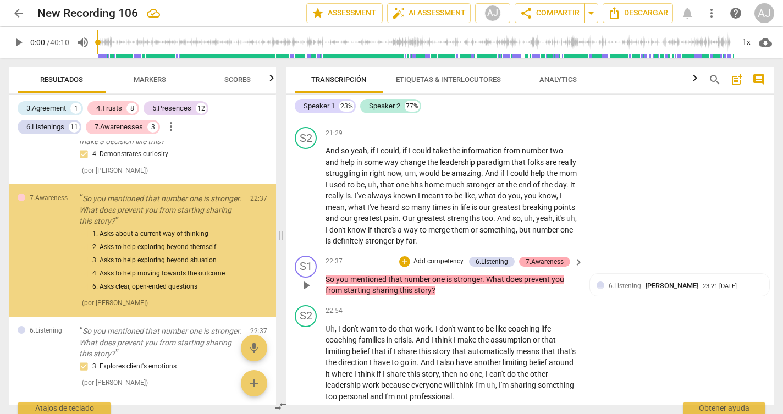
click at [533, 257] on div "7.Awareness" at bounding box center [545, 262] width 38 height 10
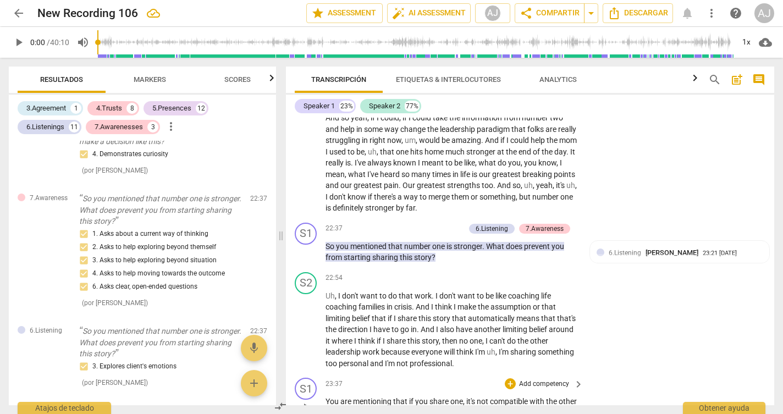
scroll to position [3486, 0]
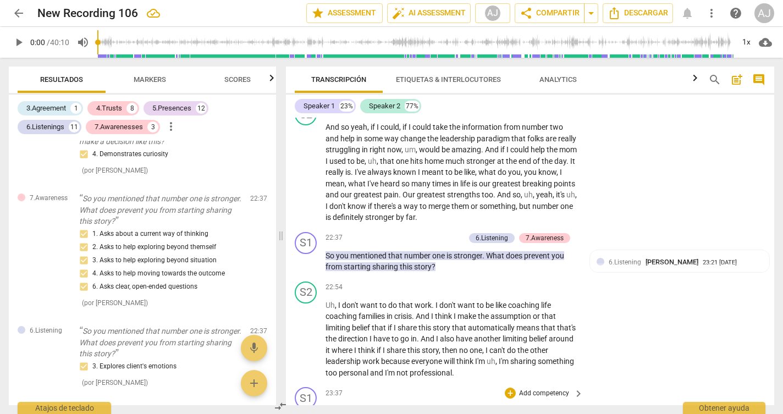
drag, startPoint x: 461, startPoint y: 346, endPoint x: 323, endPoint y: 330, distance: 139.0
click at [322, 383] on div "S1 play_arrow pause 23:37 + Add competency keyboard_arrow_right You are mention…" at bounding box center [530, 407] width 488 height 49
copy p "You are mentioning that if you share one , it's not compatible with the other o…"
click at [550, 389] on p "Add competency" at bounding box center [544, 394] width 52 height 10
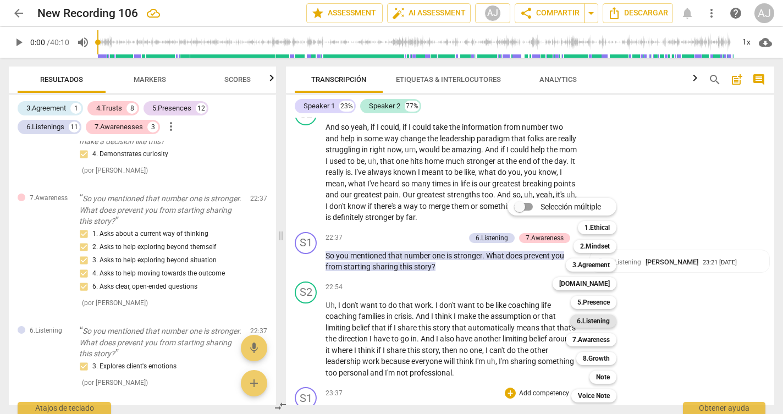
click at [599, 318] on b "6.Listening" at bounding box center [593, 320] width 33 height 13
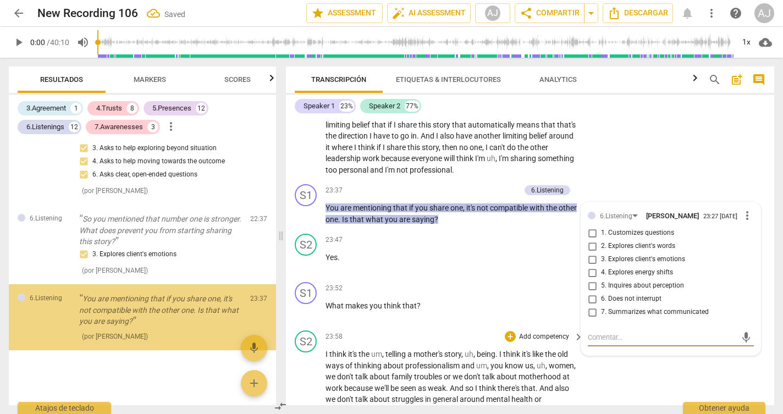
scroll to position [2670, 0]
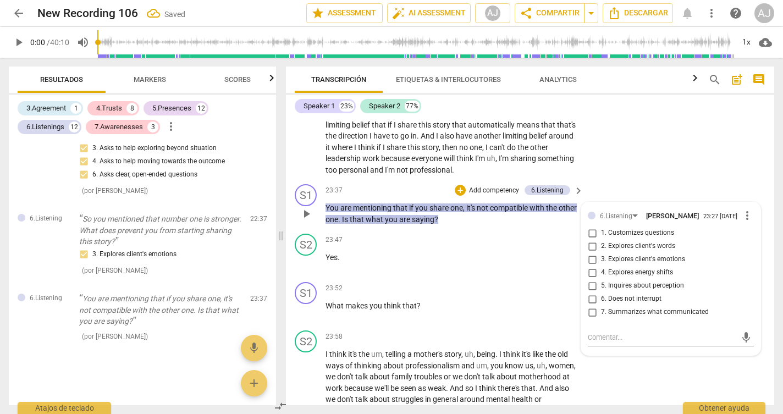
click at [628, 228] on span "1. Customizes questions" at bounding box center [637, 233] width 73 height 10
click at [601, 227] on input "1. Customizes questions" at bounding box center [592, 233] width 18 height 13
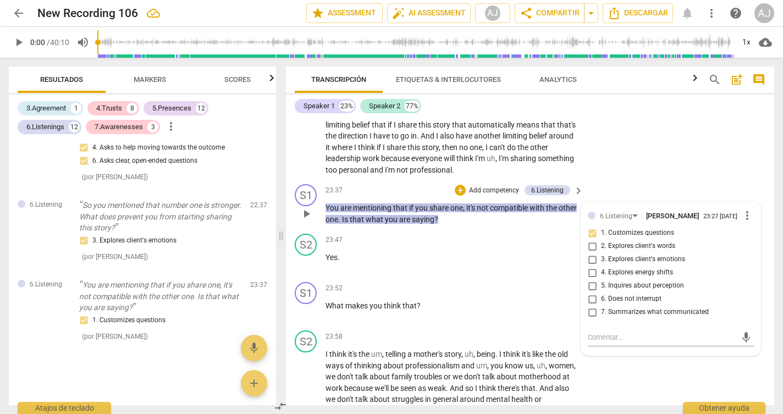
click at [622, 228] on span "1. Customizes questions" at bounding box center [637, 233] width 73 height 10
click at [601, 227] on input "1. Customizes questions" at bounding box center [592, 233] width 18 height 13
checkbox input "true"
click at [619, 241] on span "2. Explores client's words" at bounding box center [638, 246] width 74 height 10
click at [601, 240] on input "2. Explores client's words" at bounding box center [592, 246] width 18 height 13
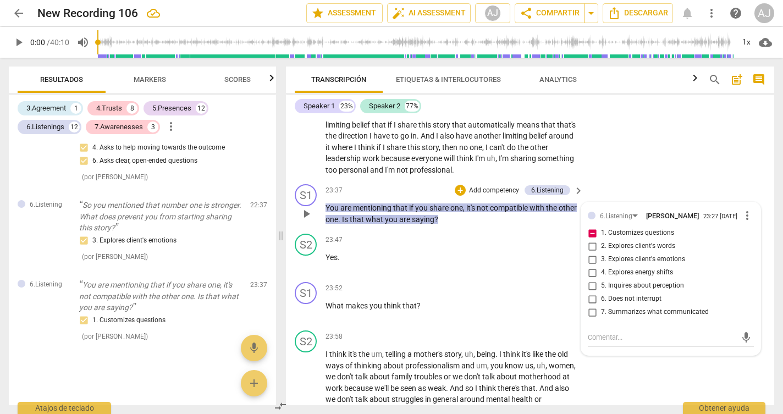
checkbox input "true"
click at [593, 227] on input "1. Customizes questions" at bounding box center [592, 233] width 18 height 13
checkbox input "true"
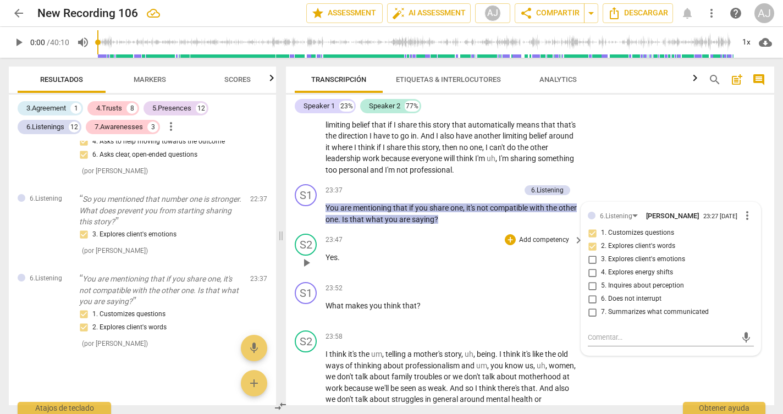
click at [545, 229] on div "S2 play_arrow pause 23:47 + Add competency keyboard_arrow_right Yes ." at bounding box center [530, 253] width 488 height 48
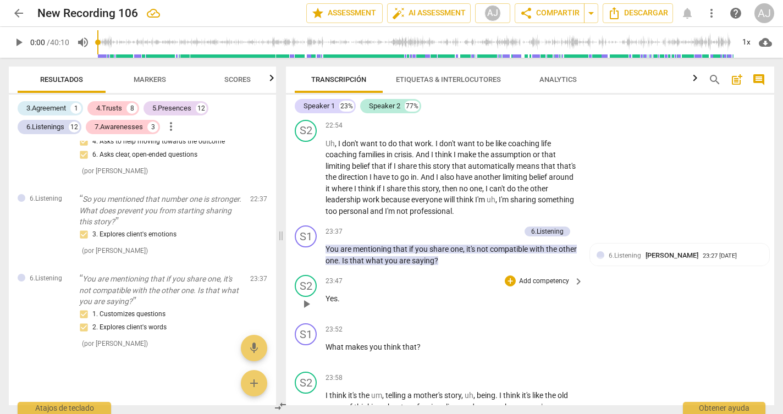
scroll to position [3640, 0]
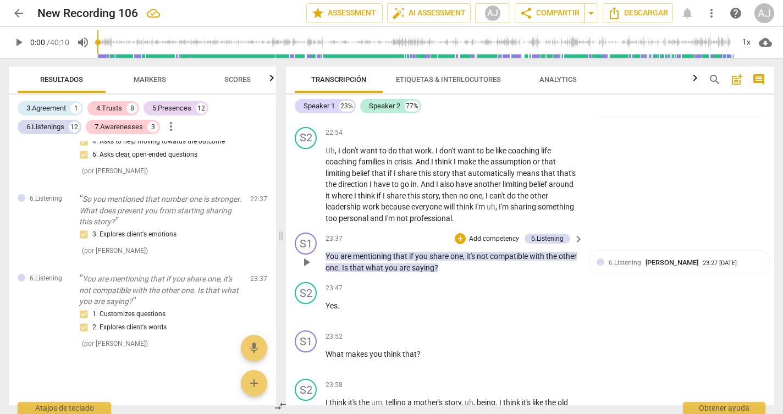
click at [493, 234] on p "Add competency" at bounding box center [494, 239] width 52 height 10
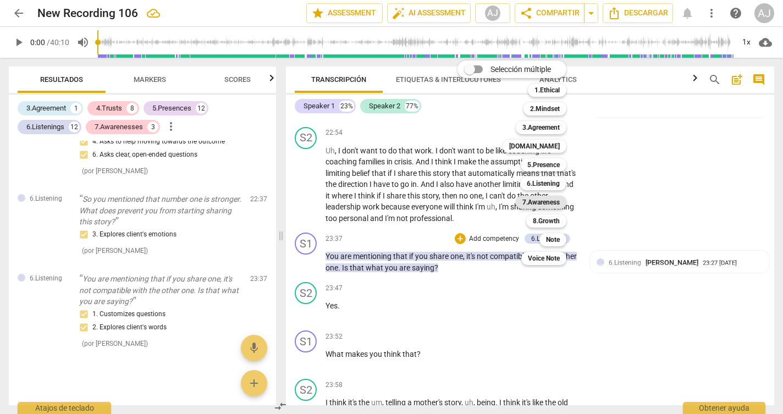
click at [541, 202] on b "7.Awareness" at bounding box center [540, 202] width 37 height 13
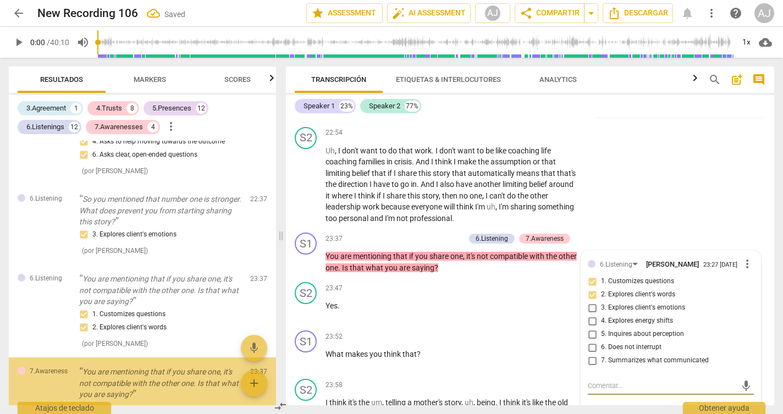
scroll to position [2762, 0]
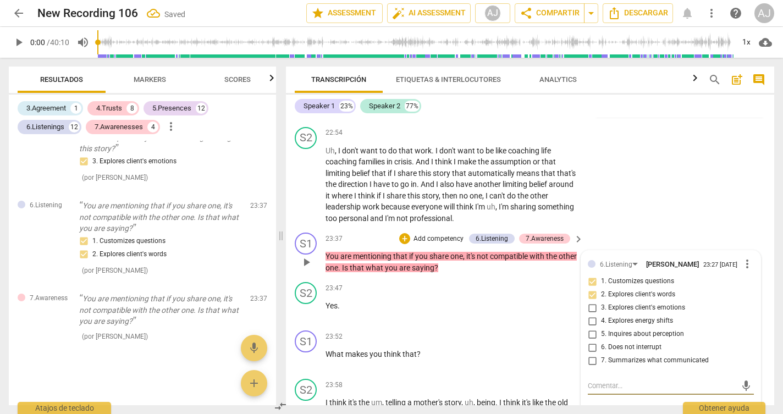
checkbox input "true"
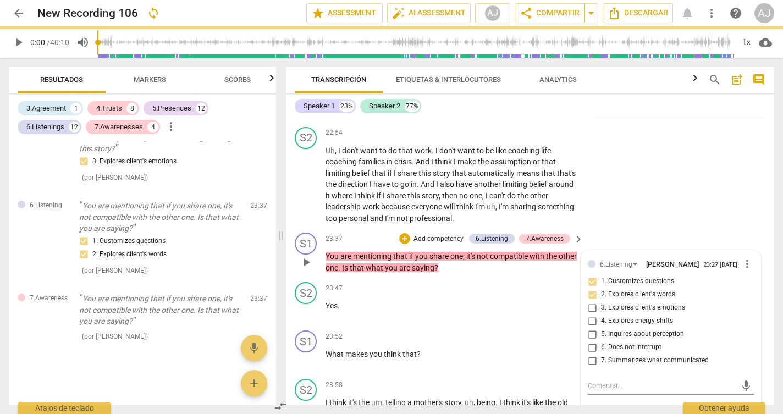
click at [751, 343] on div "6.Listening [PERSON_NAME] 23:27 [DATE] more_vert 1. Customizes questions 2. Exp…" at bounding box center [670, 413] width 179 height 324
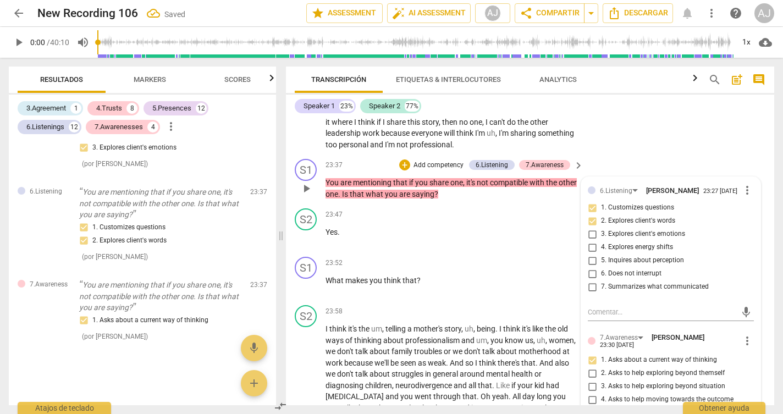
scroll to position [3715, 0]
checkbox input "true"
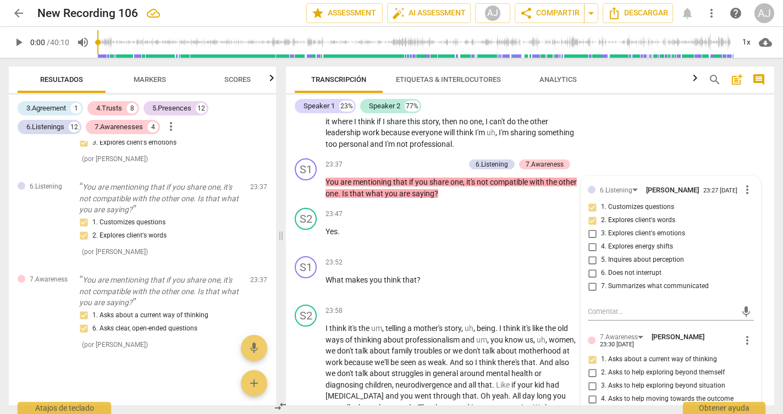
scroll to position [3633, 0]
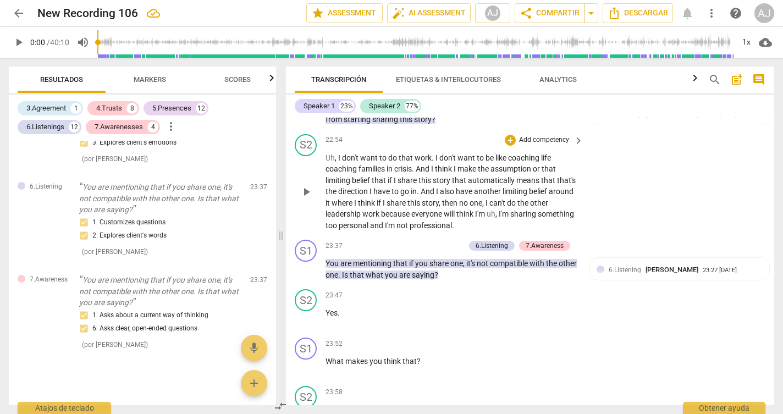
click at [705, 152] on div "S2 play_arrow pause 22:54 + Add competency keyboard_arrow_right Uh , I don't wa…" at bounding box center [530, 183] width 488 height 106
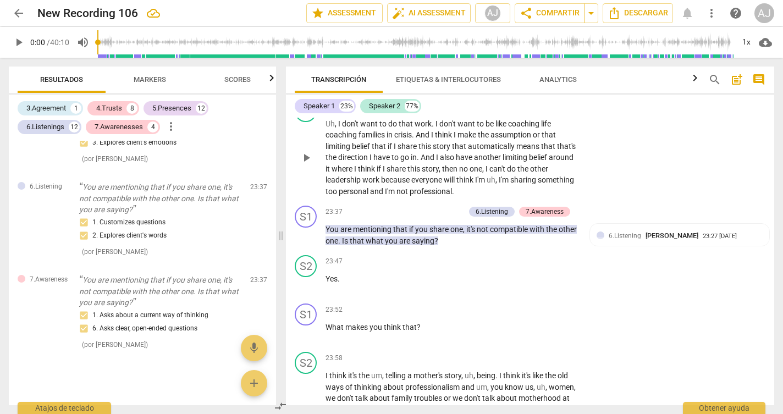
scroll to position [3673, 0]
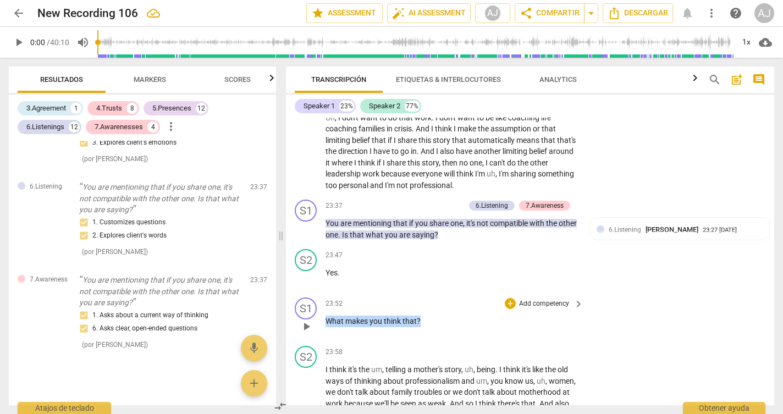
drag, startPoint x: 426, startPoint y: 247, endPoint x: 311, endPoint y: 244, distance: 115.5
click at [311, 293] on div "S1 play_arrow pause 23:52 + Add competency keyboard_arrow_right What makes you …" at bounding box center [530, 317] width 488 height 48
copy p "What makes you think that ?"
click at [538, 299] on p "Add competency" at bounding box center [544, 304] width 52 height 10
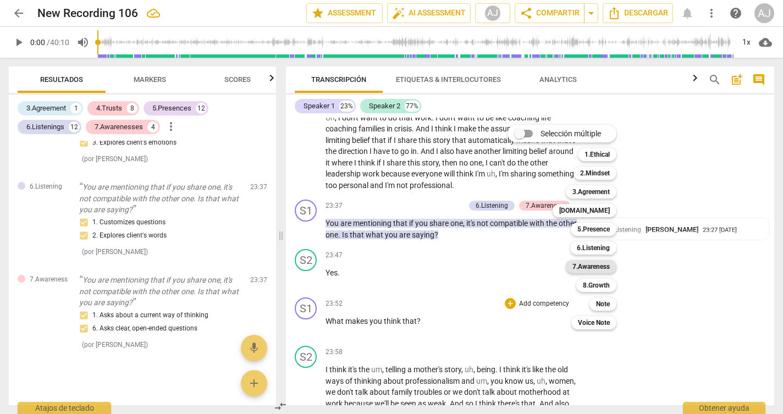
click at [599, 266] on b "7.Awareness" at bounding box center [590, 266] width 37 height 13
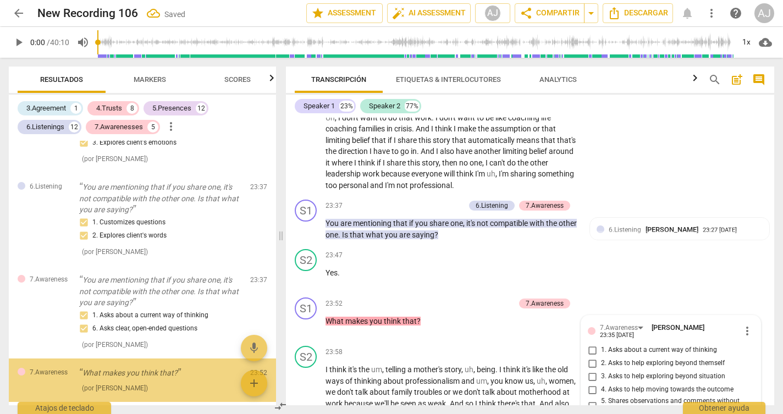
scroll to position [2832, 0]
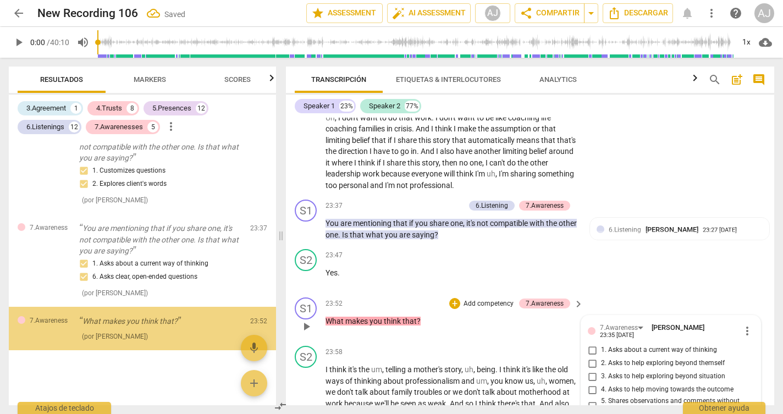
click at [596, 344] on input "1. Asks about a current way of thinking" at bounding box center [592, 350] width 18 height 13
checkbox input "true"
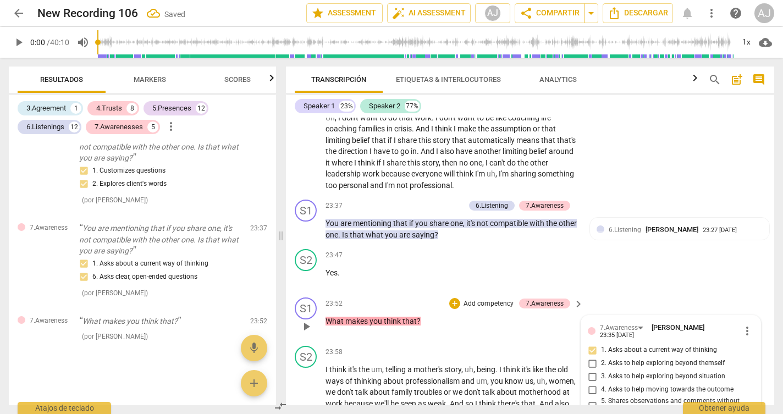
click at [592, 413] on input "6. Asks clear, open-ended questions" at bounding box center [592, 422] width 18 height 13
checkbox input "true"
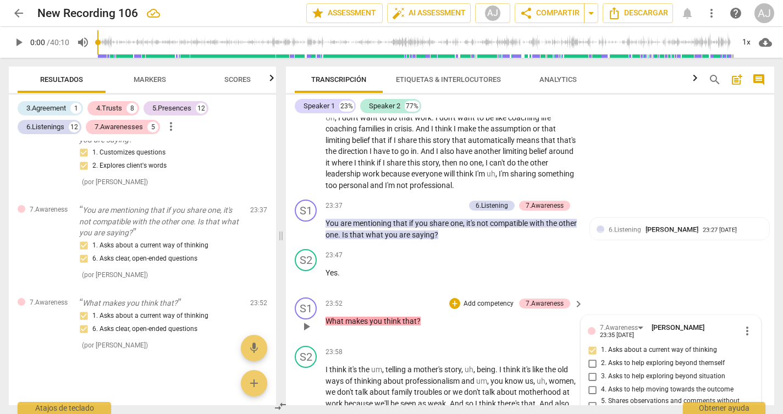
click at [649, 358] on span "2. Asks to help exploring beyond themself" at bounding box center [663, 363] width 124 height 10
click at [601, 357] on input "2. Asks to help exploring beyond themself" at bounding box center [592, 363] width 18 height 13
checkbox input "true"
click at [676, 372] on span "3. Asks to help exploring beyond situation" at bounding box center [663, 377] width 124 height 10
click at [601, 370] on input "3. Asks to help exploring beyond situation" at bounding box center [592, 376] width 18 height 13
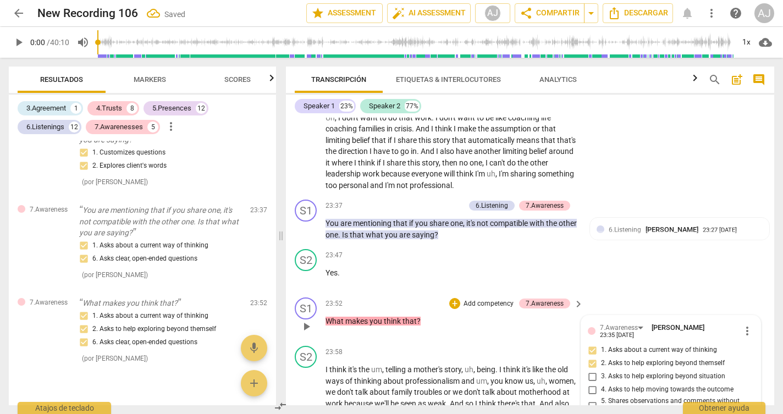
checkbox input "true"
click at [463, 299] on p "Add competency" at bounding box center [488, 304] width 52 height 10
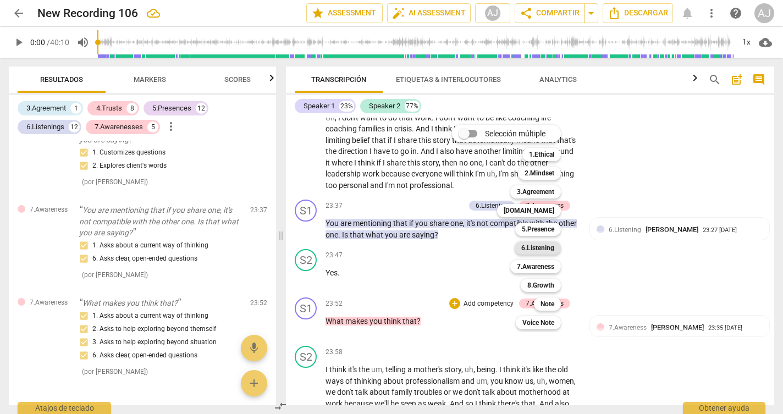
click at [538, 244] on b "6.Listening" at bounding box center [537, 247] width 33 height 13
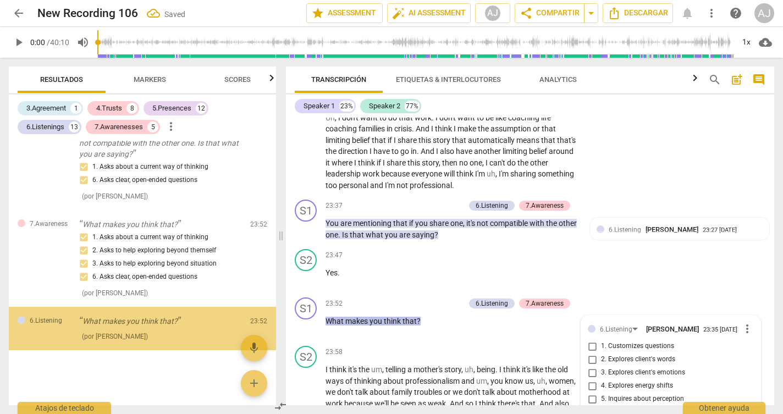
scroll to position [2928, 0]
click at [614, 341] on span "1. Customizes questions" at bounding box center [637, 346] width 73 height 10
click at [601, 340] on input "1. Customizes questions" at bounding box center [592, 346] width 18 height 13
checkbox input "true"
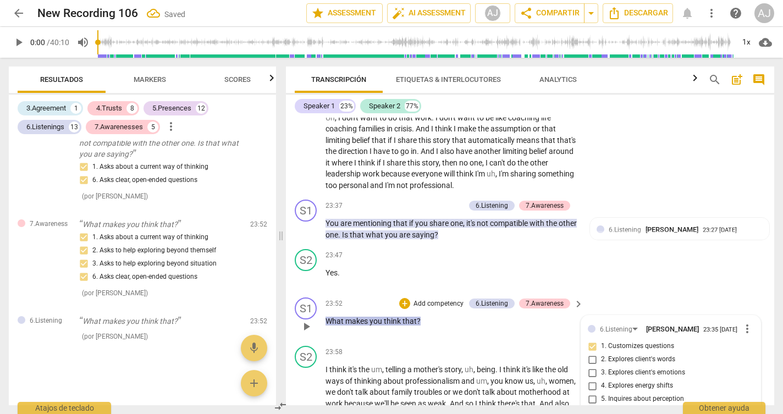
click at [616, 355] on span "2. Explores client's words" at bounding box center [638, 360] width 74 height 10
click at [601, 353] on input "2. Explores client's words" at bounding box center [592, 359] width 18 height 13
checkbox input "true"
click at [517, 297] on div "23:52 + Add competency 6.Listening 7.Awareness keyboard_arrow_right What makes …" at bounding box center [454, 317] width 259 height 40
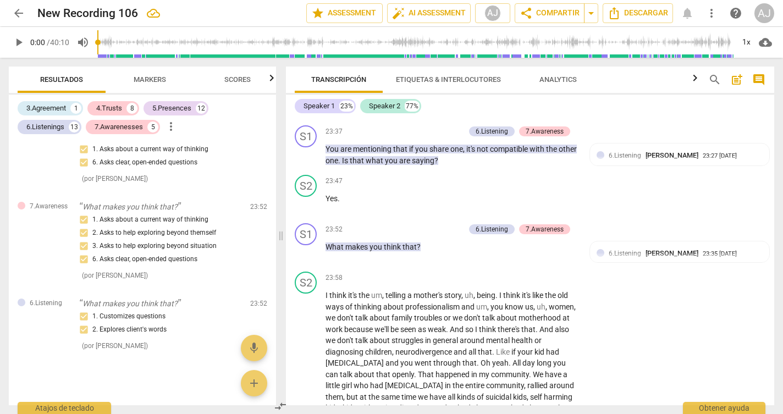
scroll to position [3761, 0]
